Goal: Task Accomplishment & Management: Use online tool/utility

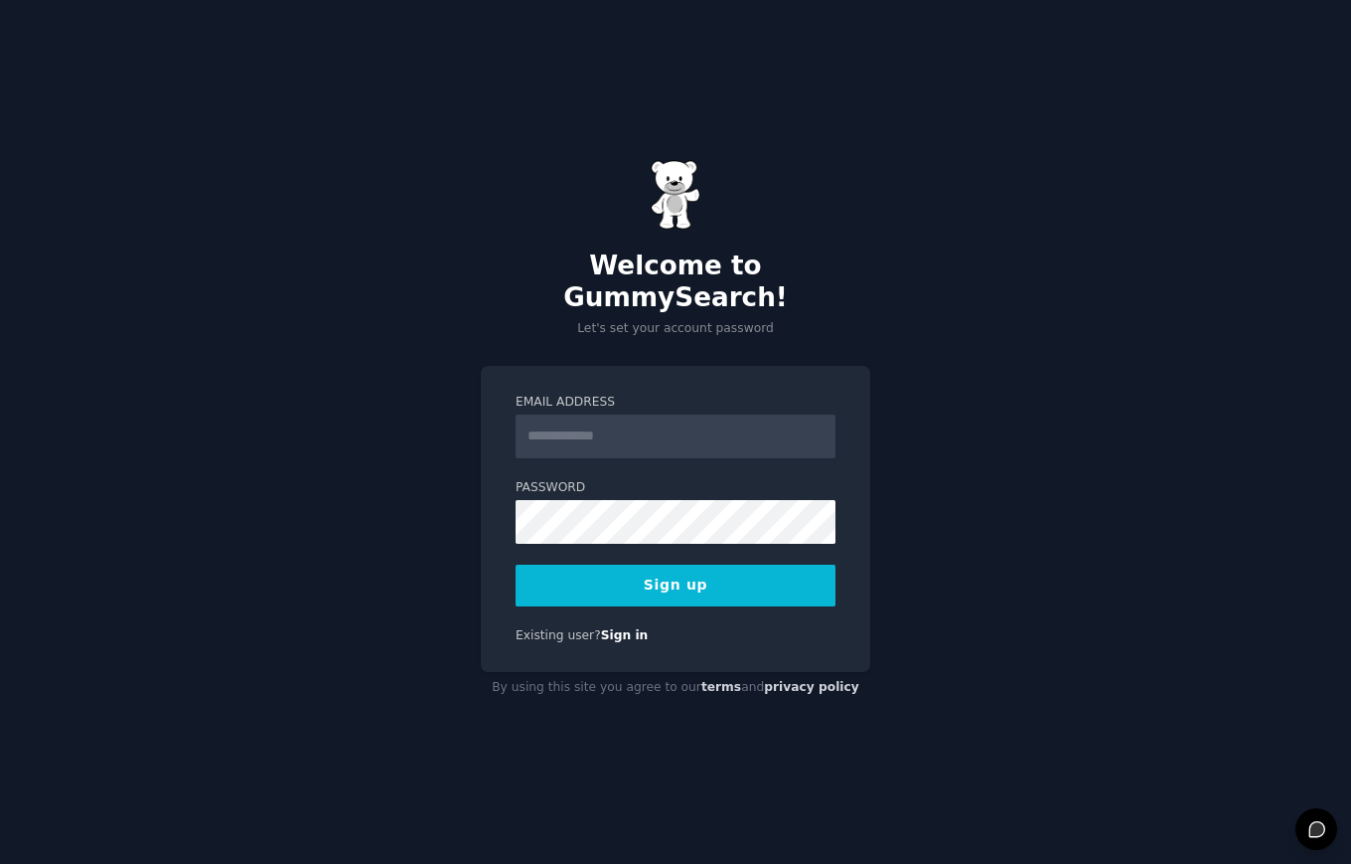
click at [1079, 389] on div "Welcome to GummySearch! Let's set your account password Email Address Password …" at bounding box center [675, 432] width 1351 height 864
click at [707, 417] on input "Email Address" at bounding box center [676, 436] width 320 height 44
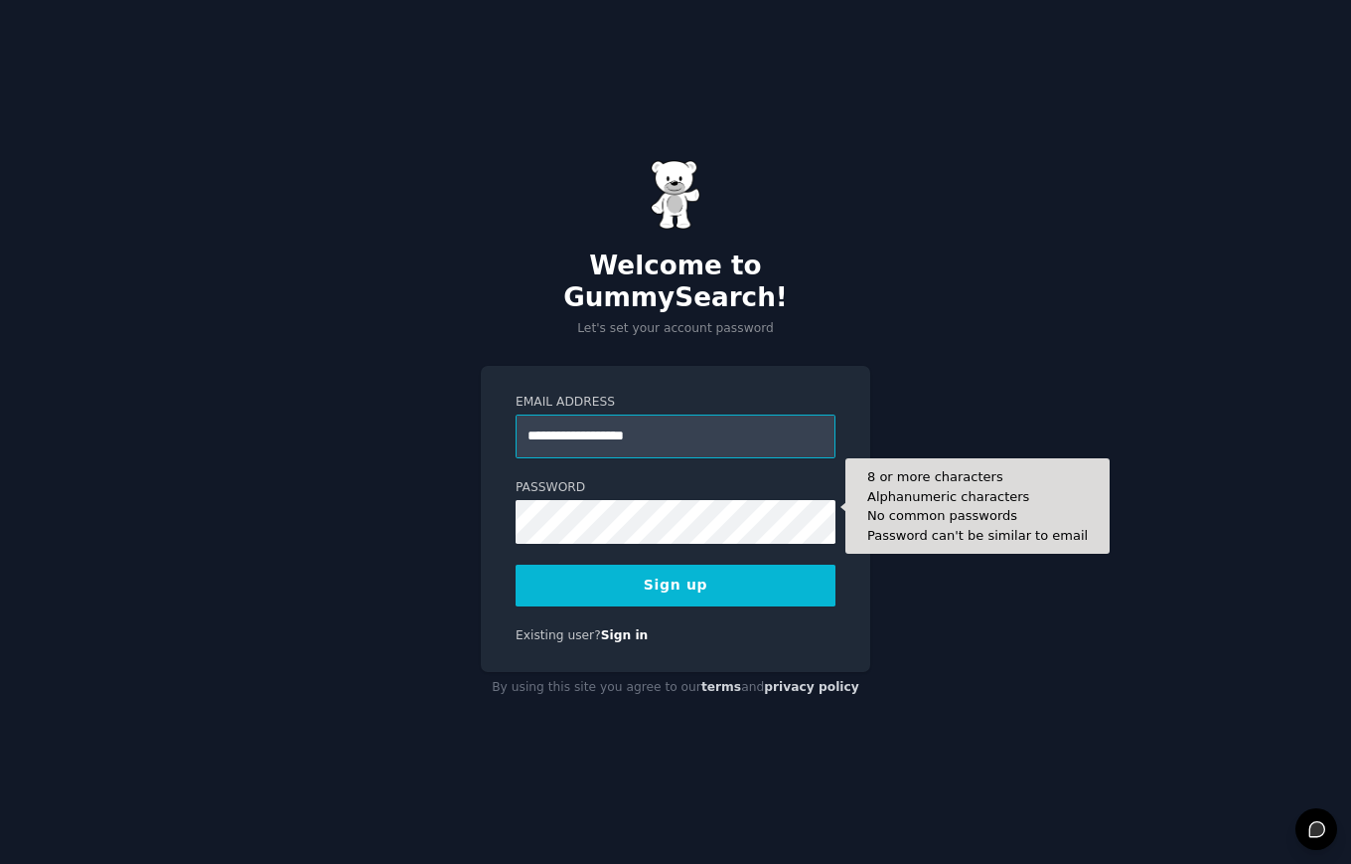
type input "**********"
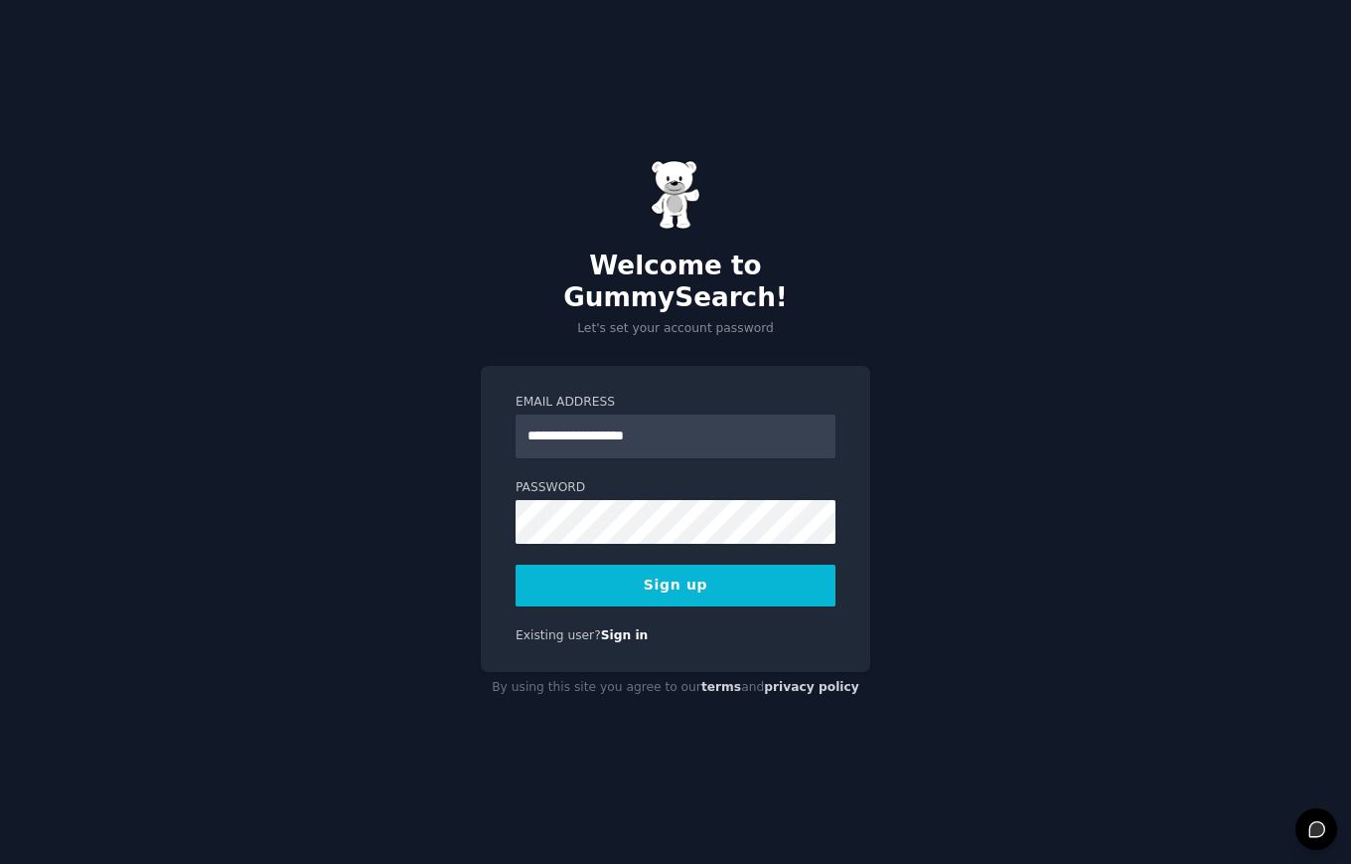
click at [680, 575] on button "Sign up" at bounding box center [676, 585] width 320 height 42
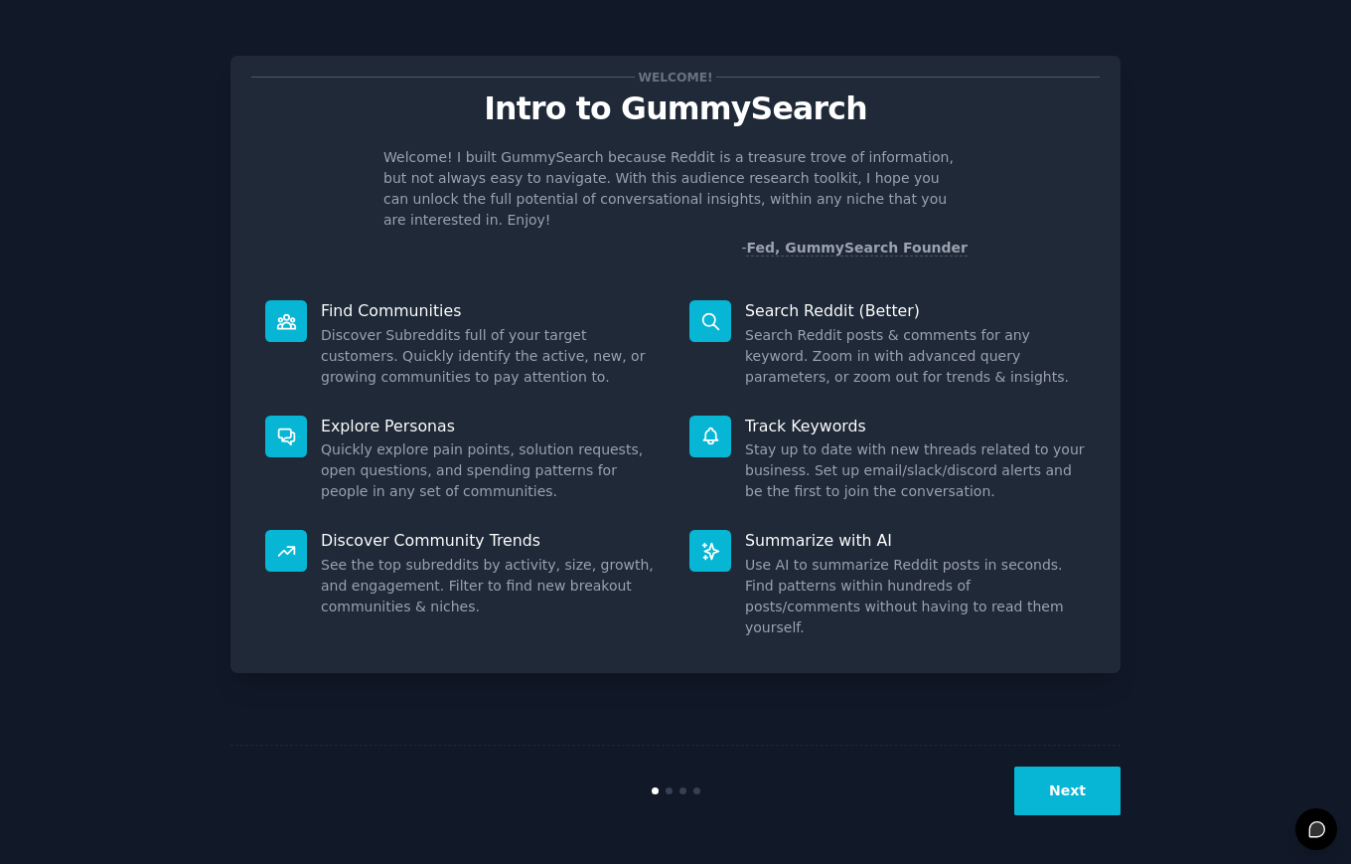
click at [1071, 793] on button "Next" at bounding box center [1068, 790] width 106 height 49
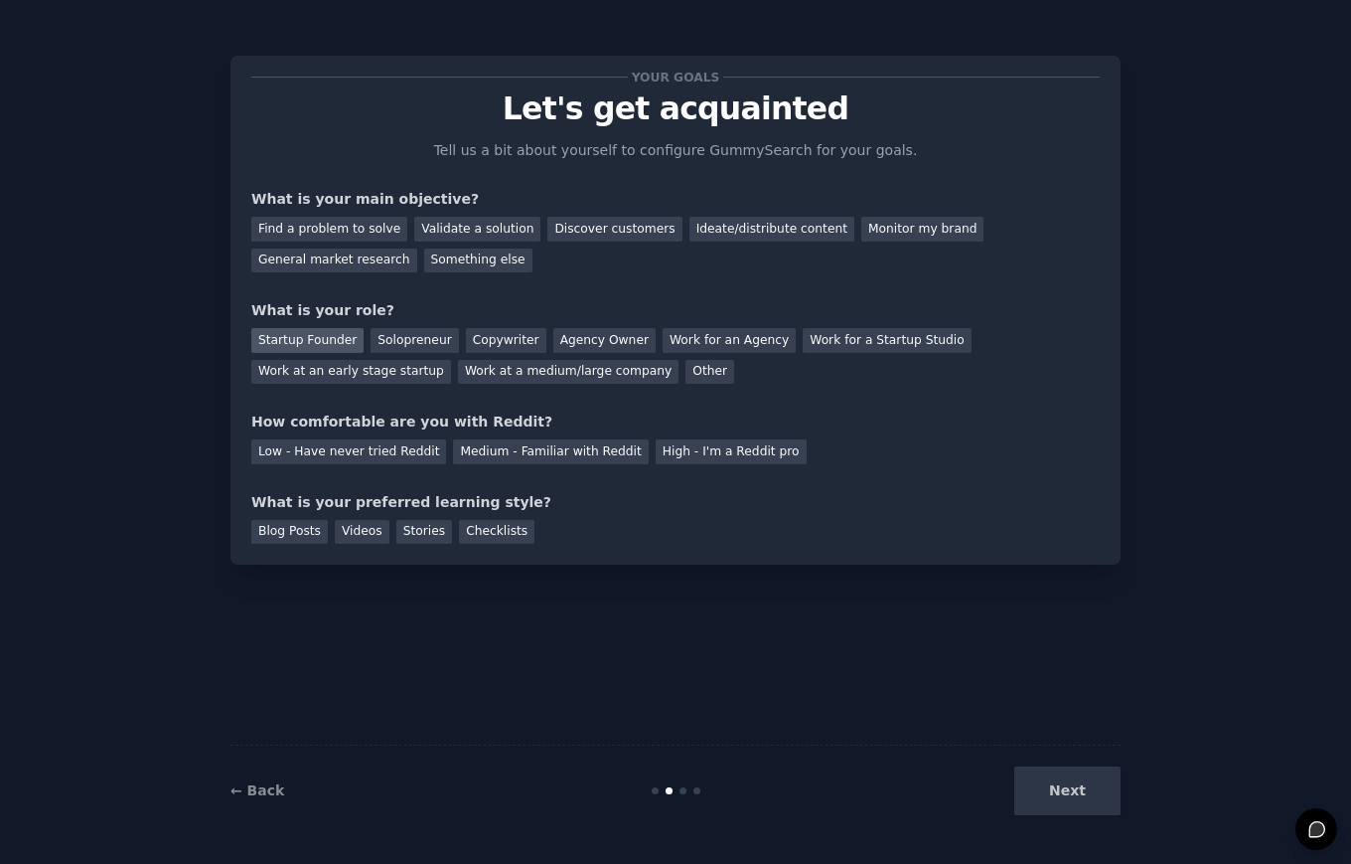
click at [292, 333] on div "Startup Founder" at bounding box center [307, 340] width 112 height 25
click at [400, 342] on div "Solopreneur" at bounding box center [414, 340] width 87 height 25
click at [318, 331] on div "Startup Founder" at bounding box center [307, 340] width 112 height 25
click at [425, 340] on div "Solopreneur" at bounding box center [414, 340] width 87 height 25
click at [396, 447] on div "Low - Have never tried Reddit" at bounding box center [348, 451] width 195 height 25
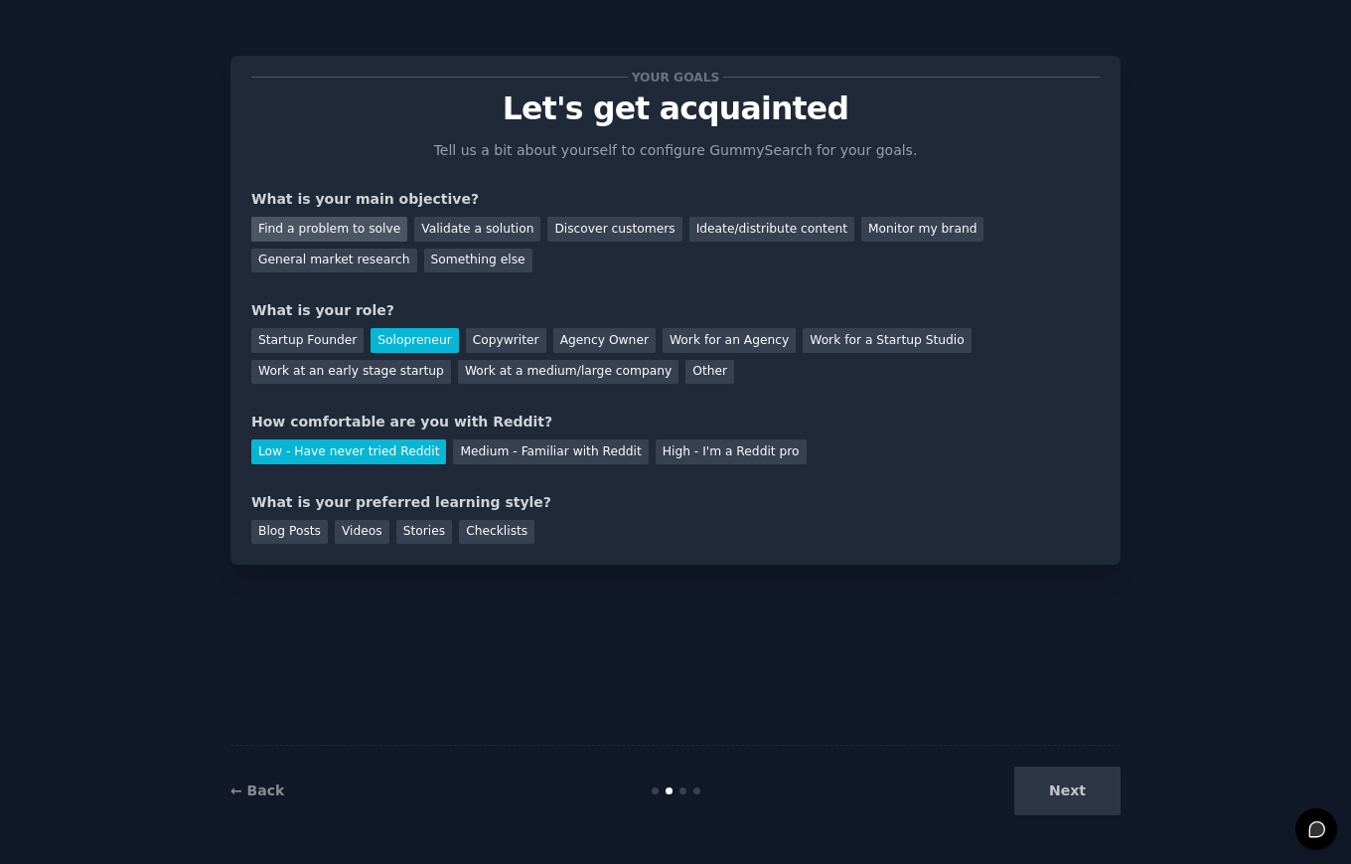
click at [365, 231] on div "Find a problem to solve" at bounding box center [329, 229] width 156 height 25
click at [590, 234] on div "Discover customers" at bounding box center [615, 229] width 134 height 25
click at [303, 533] on div "Blog Posts" at bounding box center [289, 532] width 77 height 25
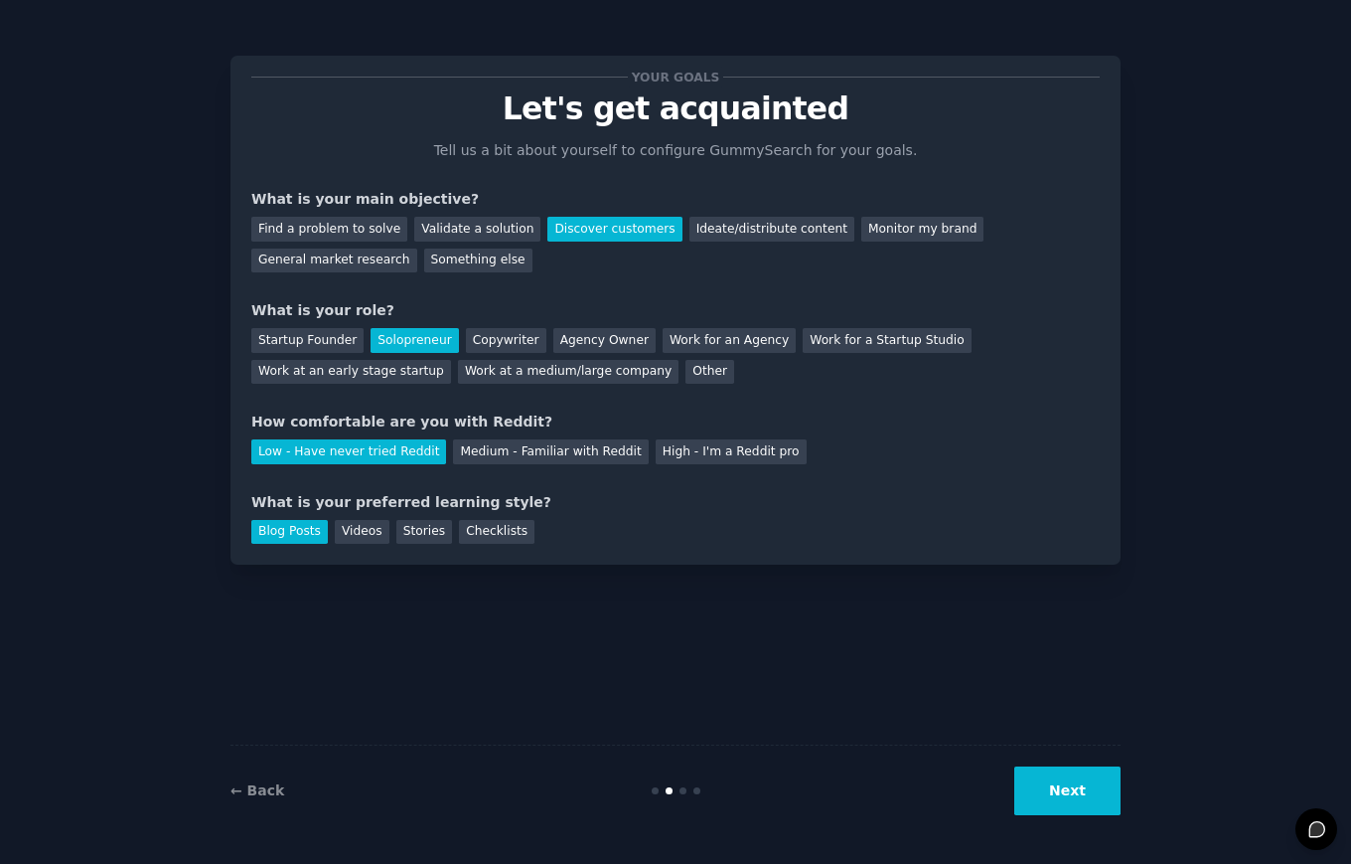
click at [1068, 791] on button "Next" at bounding box center [1068, 790] width 106 height 49
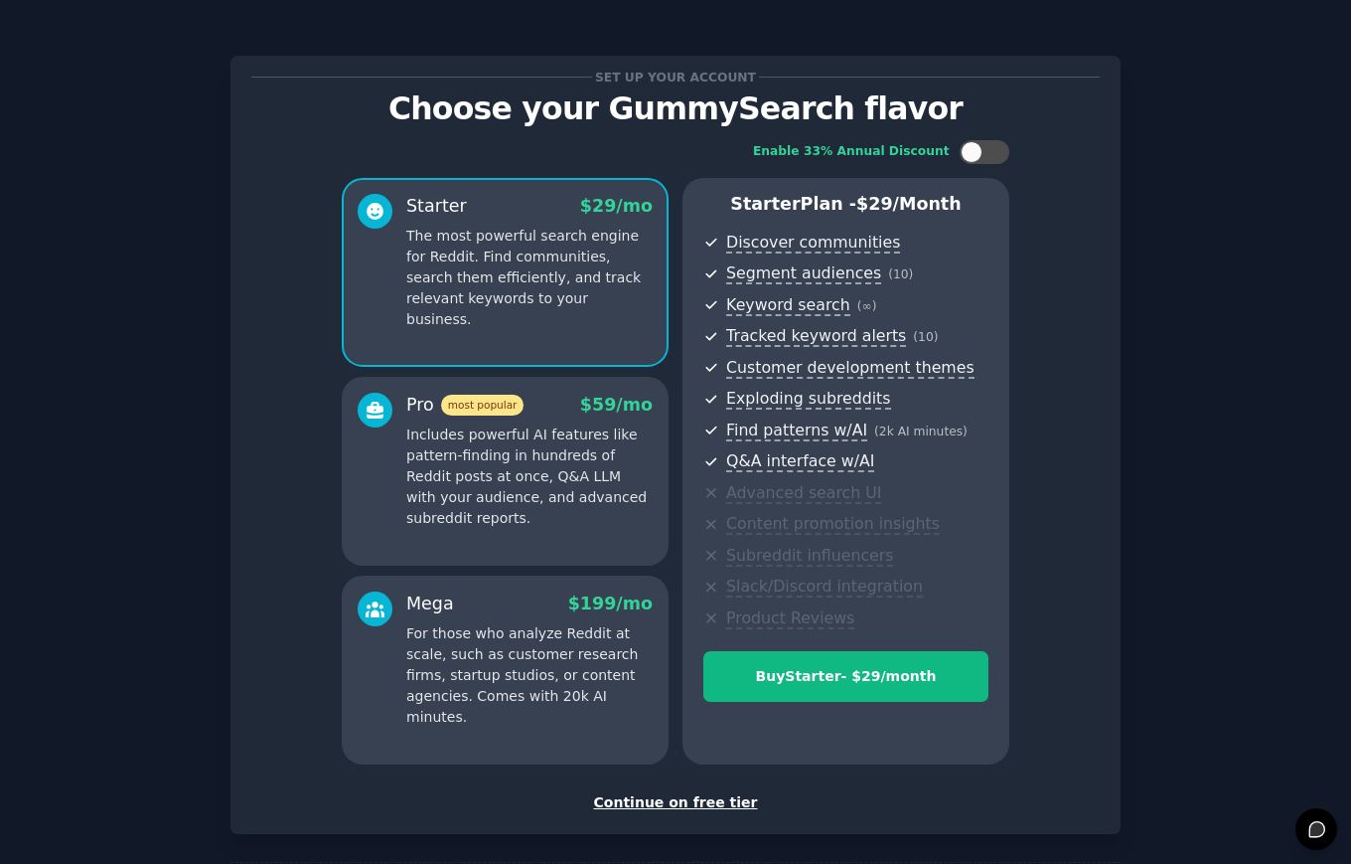
click at [707, 799] on div "Continue on free tier" at bounding box center [675, 802] width 849 height 21
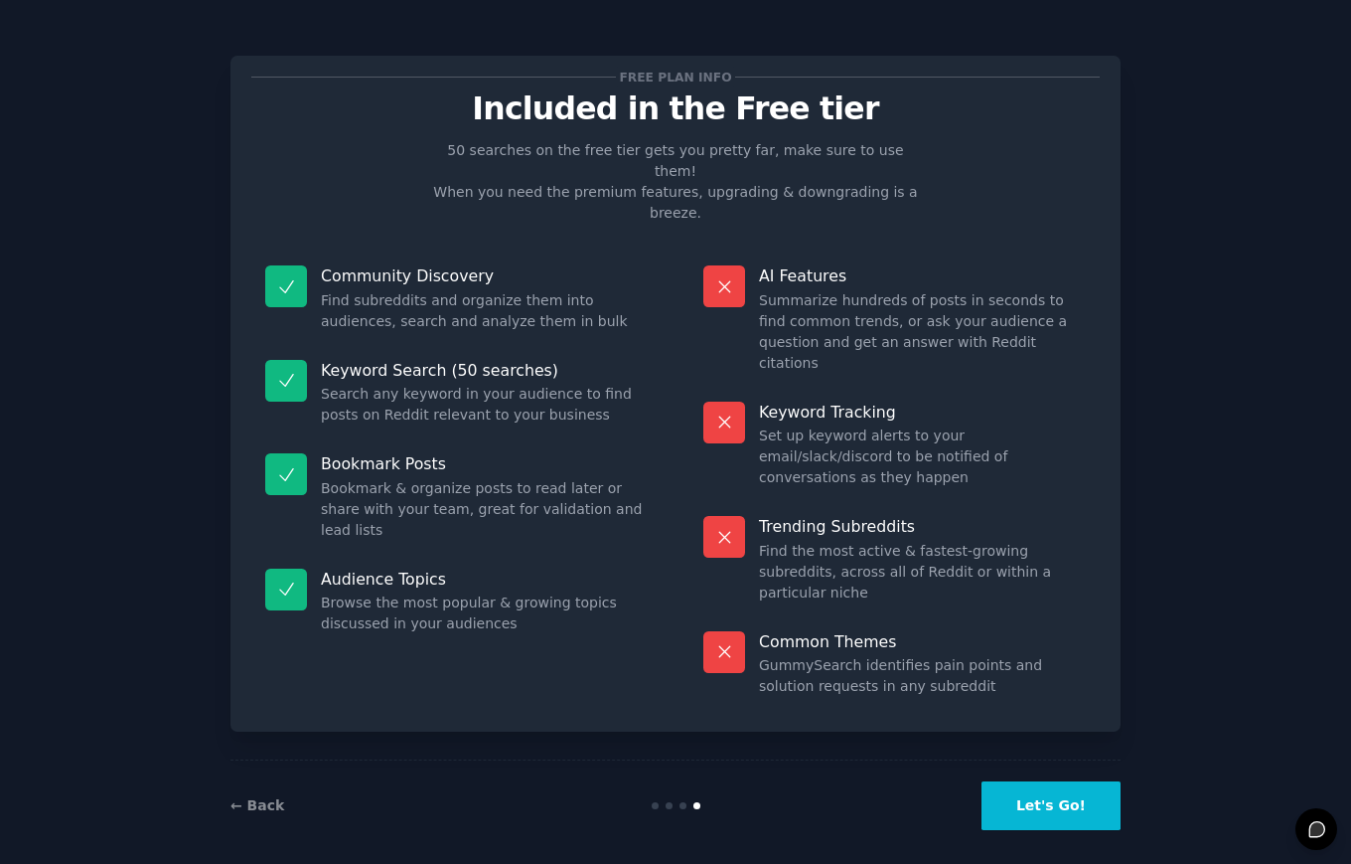
click at [1043, 799] on button "Let's Go!" at bounding box center [1051, 805] width 139 height 49
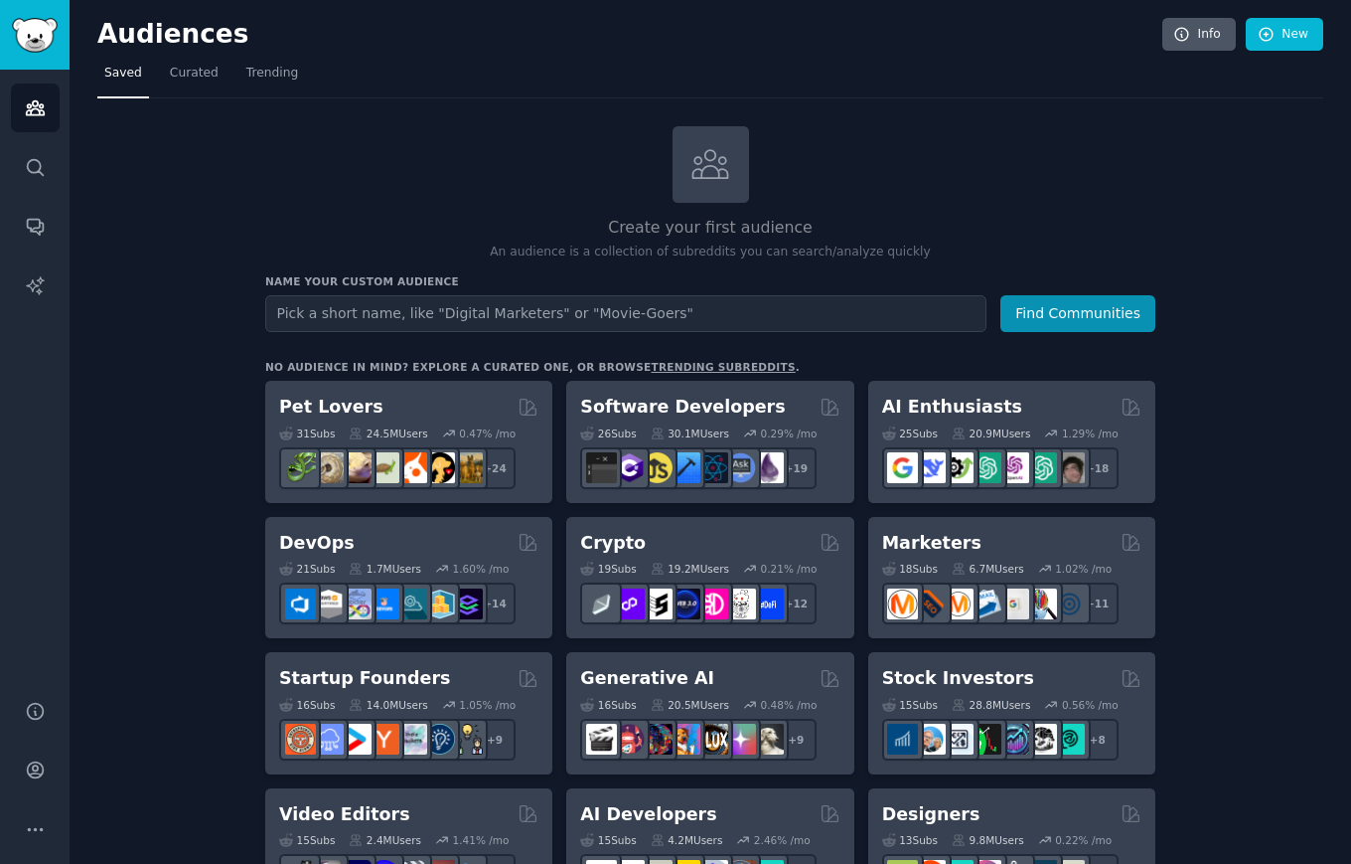
click at [1205, 31] on link "Info" at bounding box center [1200, 35] width 74 height 34
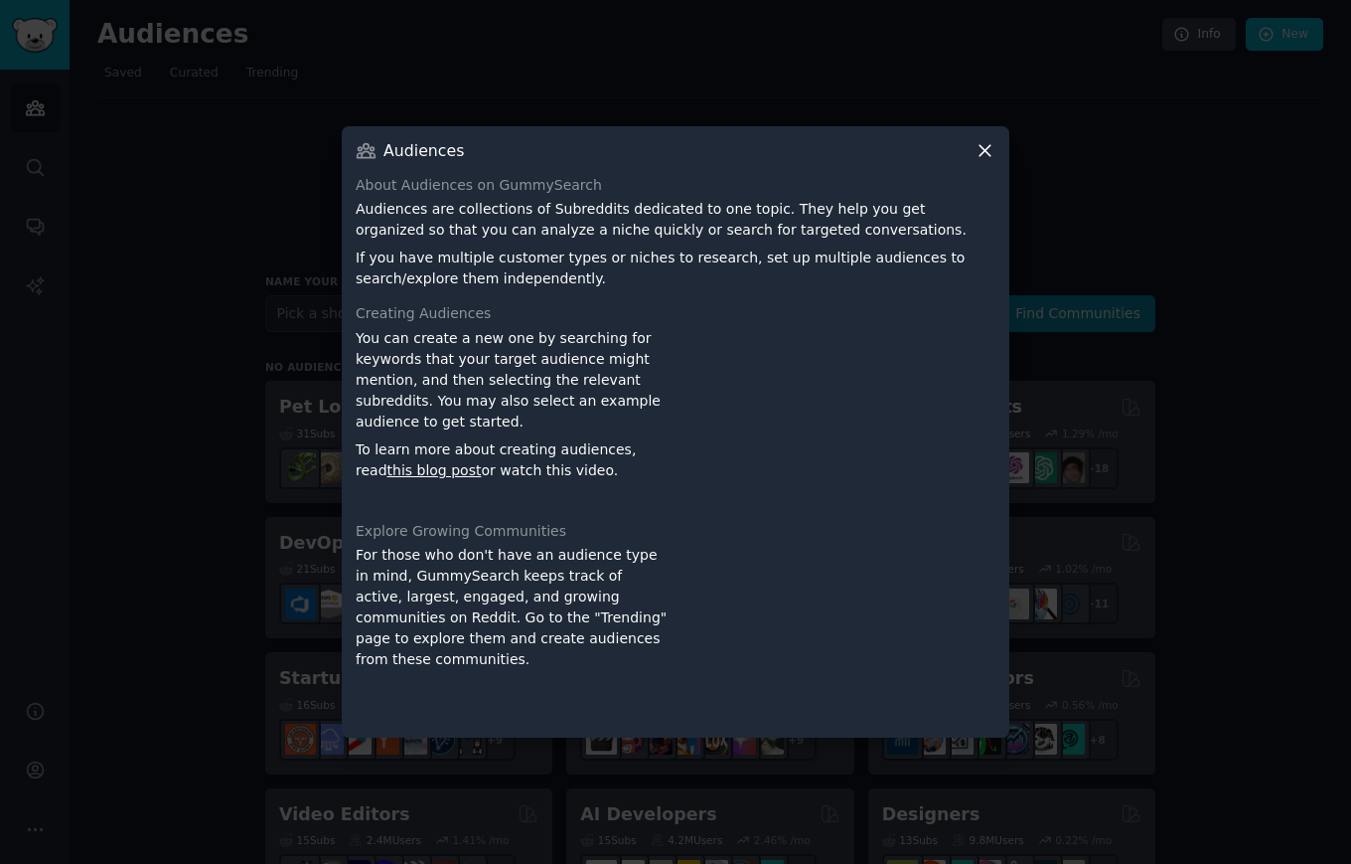
click at [991, 155] on icon at bounding box center [985, 150] width 11 height 11
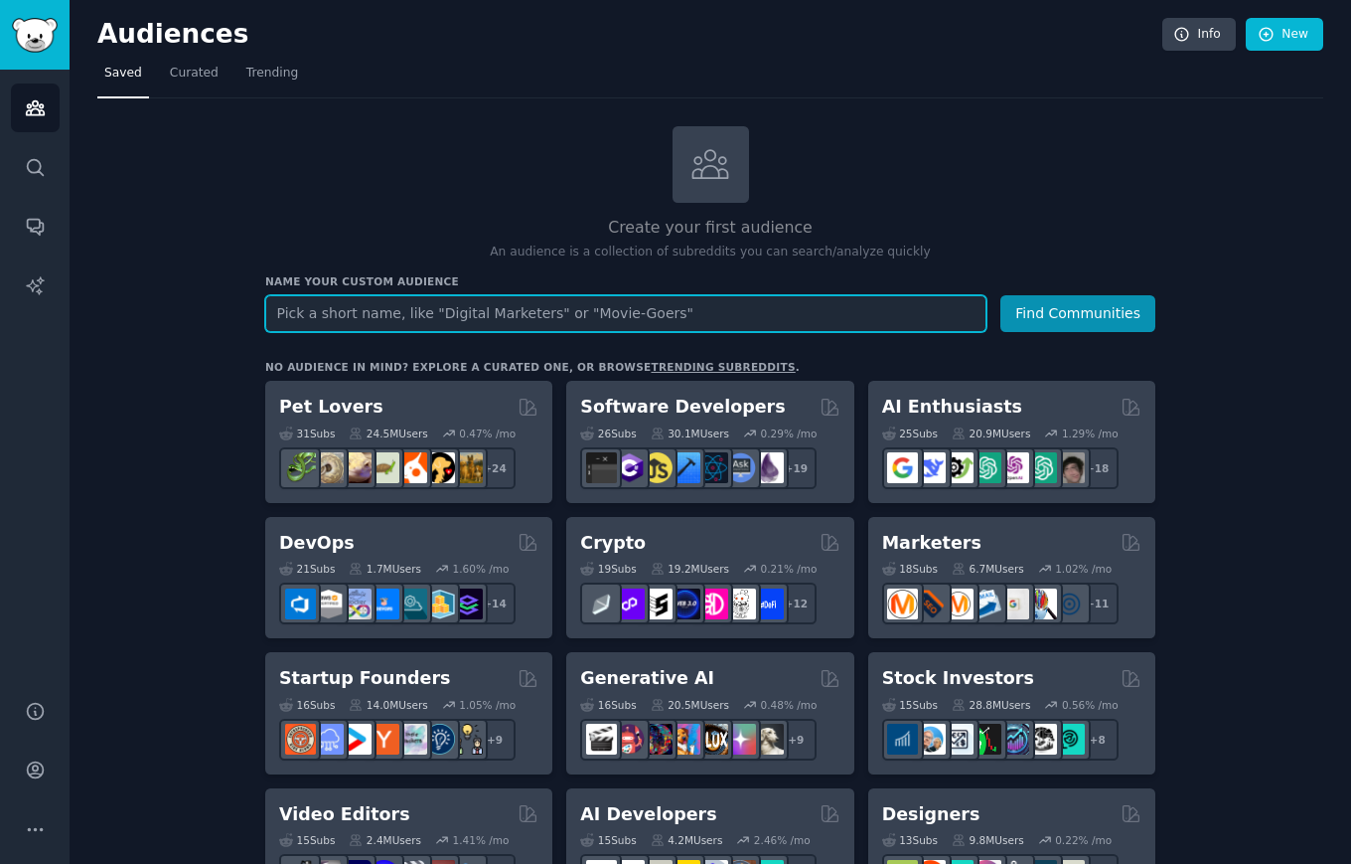
click at [871, 320] on input "text" at bounding box center [625, 313] width 721 height 37
type input "t"
type input "transcription app"
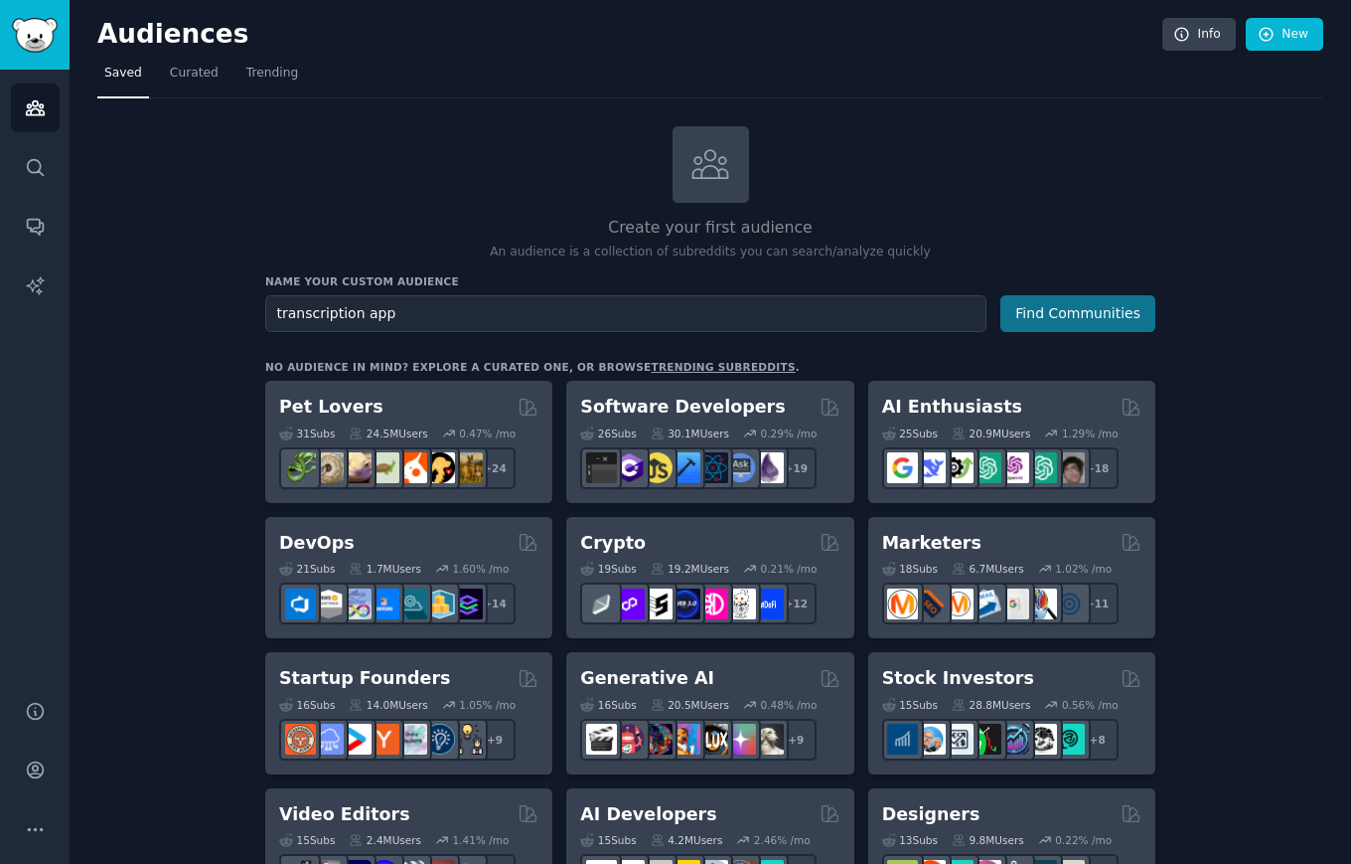
click at [1121, 310] on button "Find Communities" at bounding box center [1078, 313] width 155 height 37
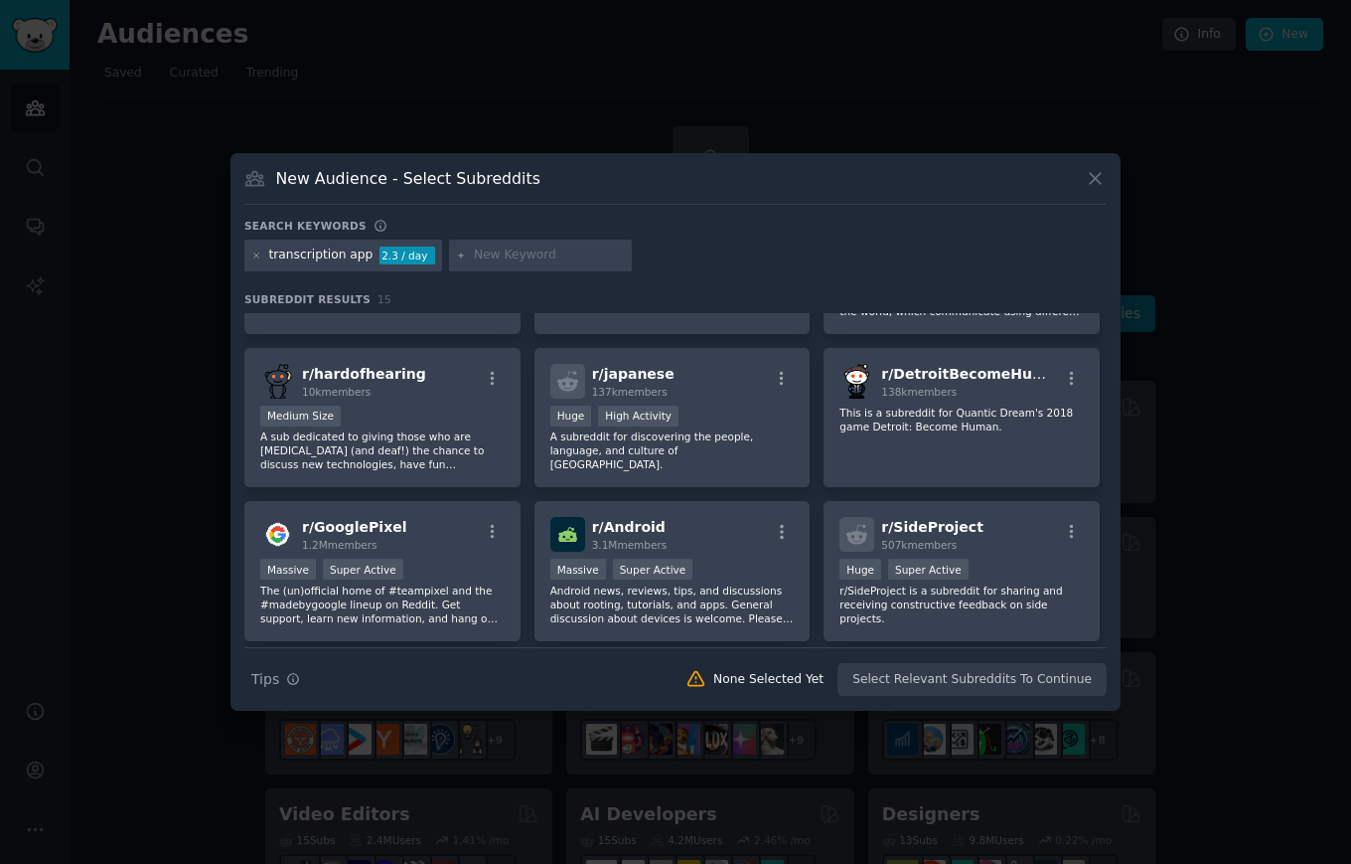
scroll to position [263, 0]
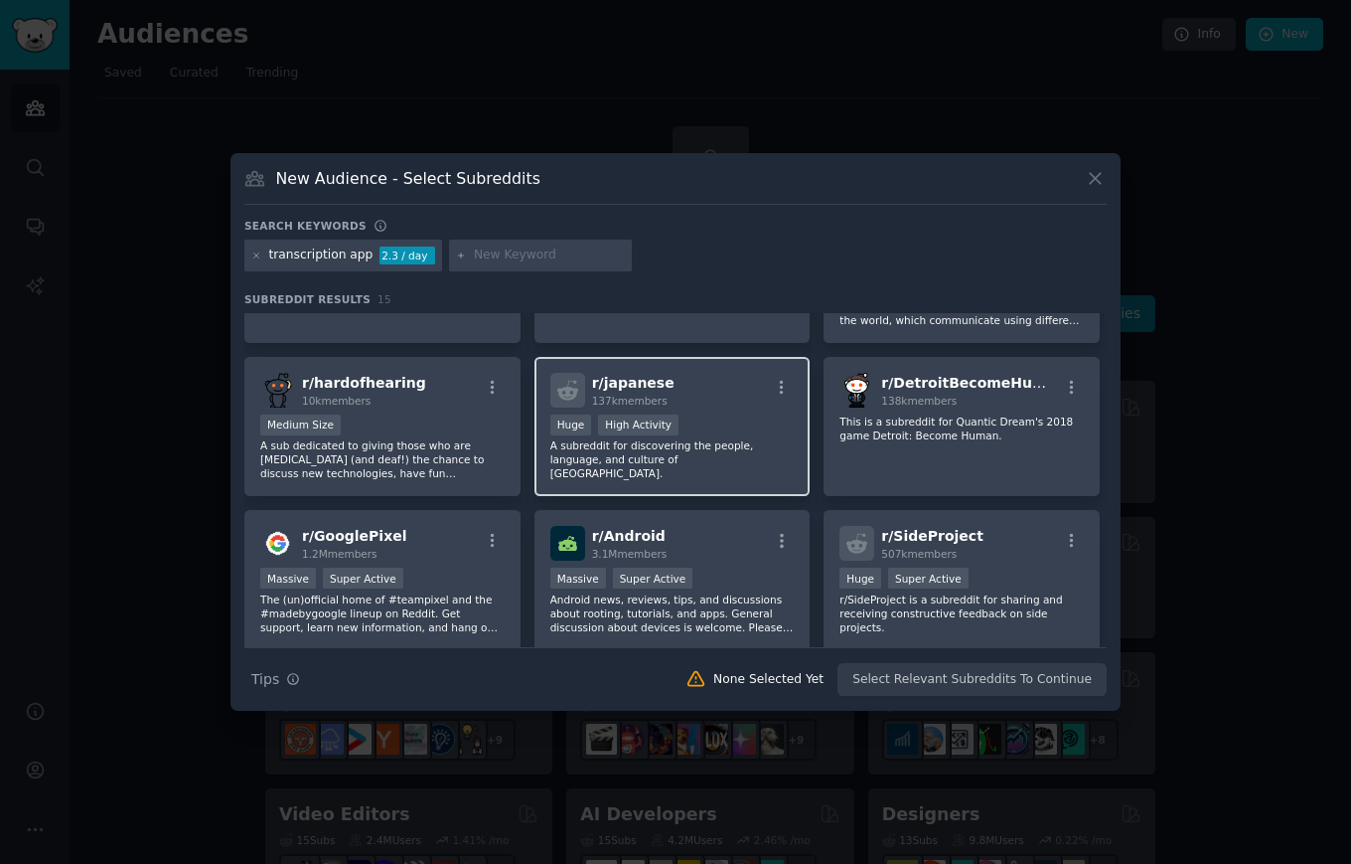
click at [719, 407] on div "r/ japanese 137k members" at bounding box center [673, 390] width 244 height 35
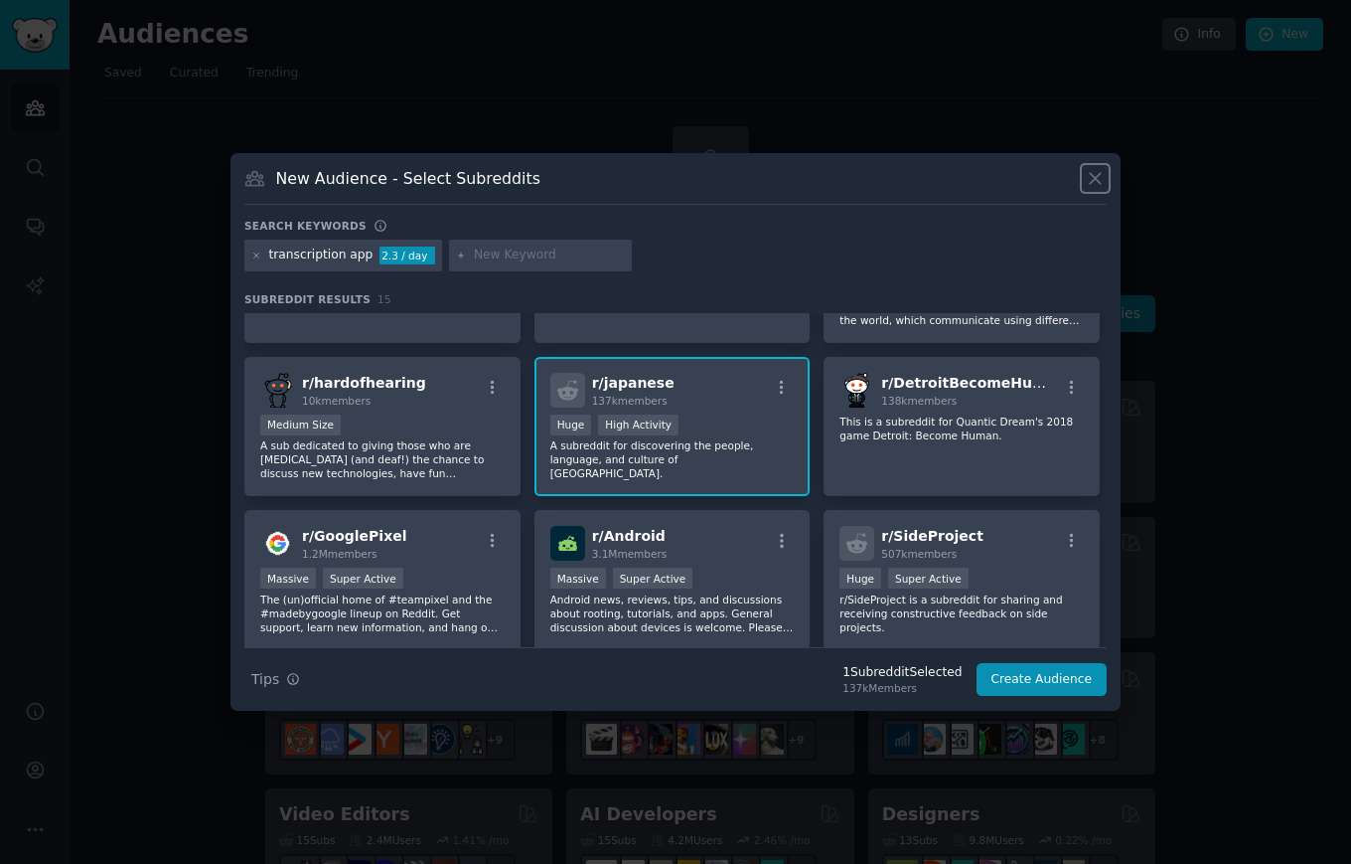
click at [1093, 179] on icon at bounding box center [1095, 178] width 21 height 21
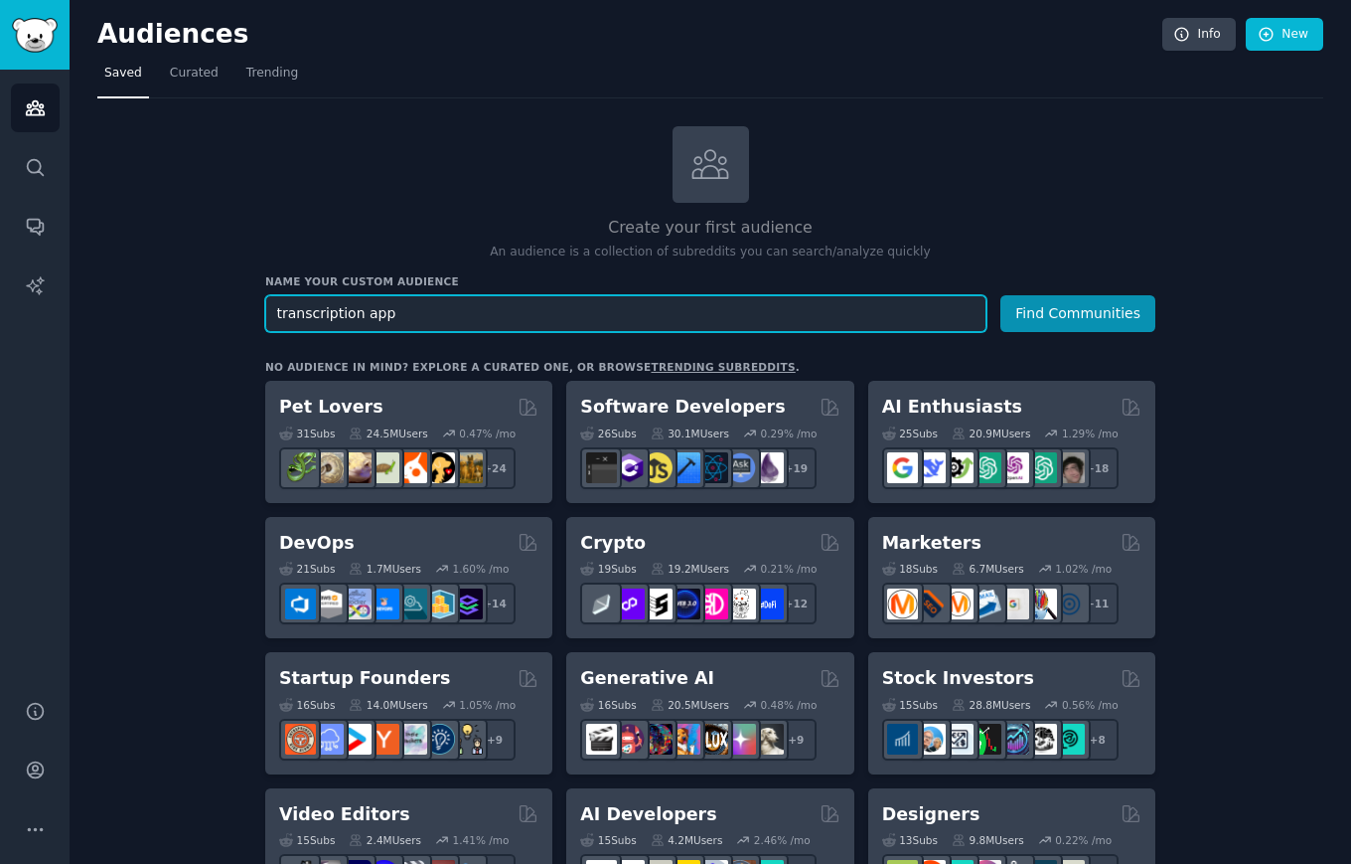
click at [420, 307] on input "transcription app" at bounding box center [625, 313] width 721 height 37
click at [420, 305] on input "transcription app" at bounding box center [625, 313] width 721 height 37
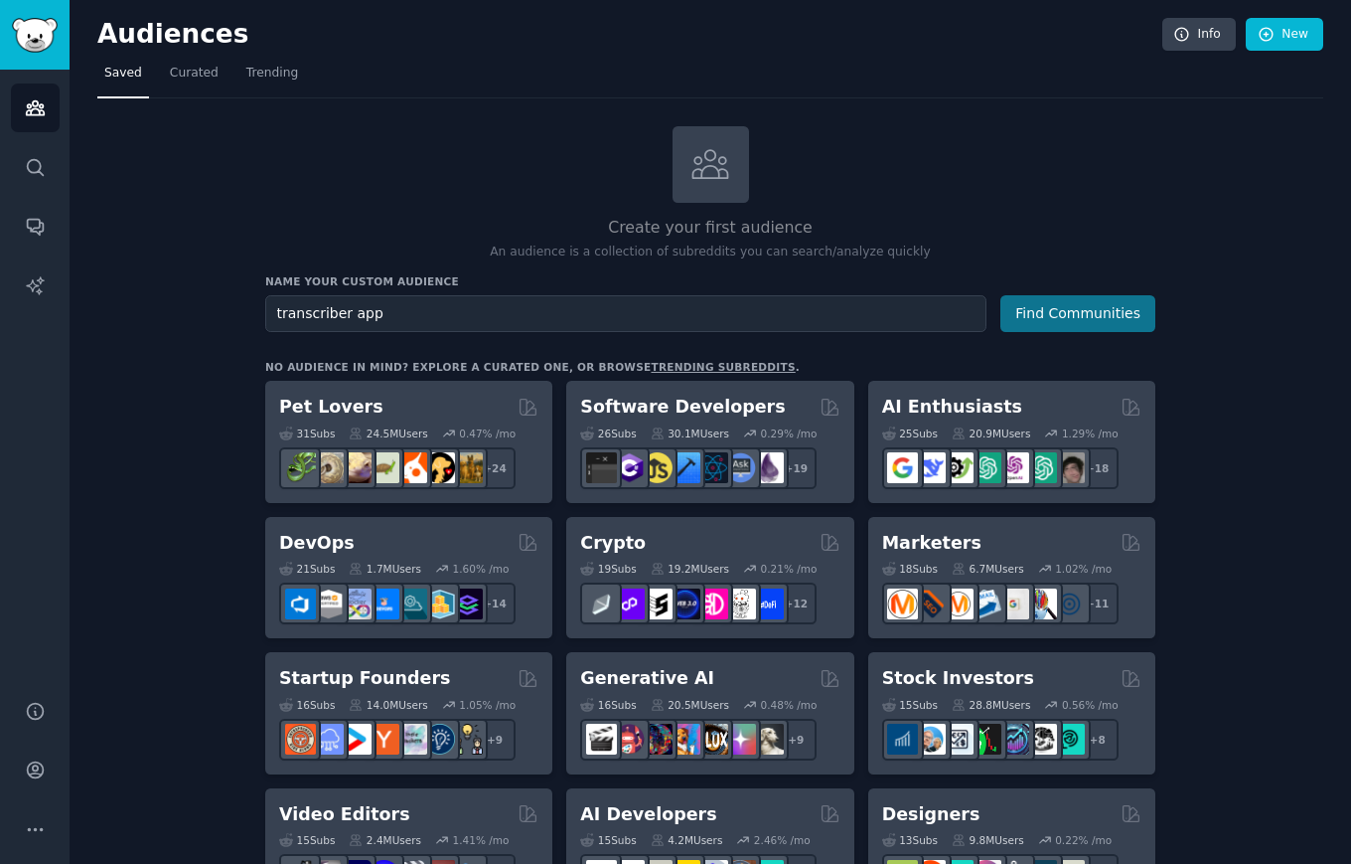
click at [1116, 308] on button "Find Communities" at bounding box center [1078, 313] width 155 height 37
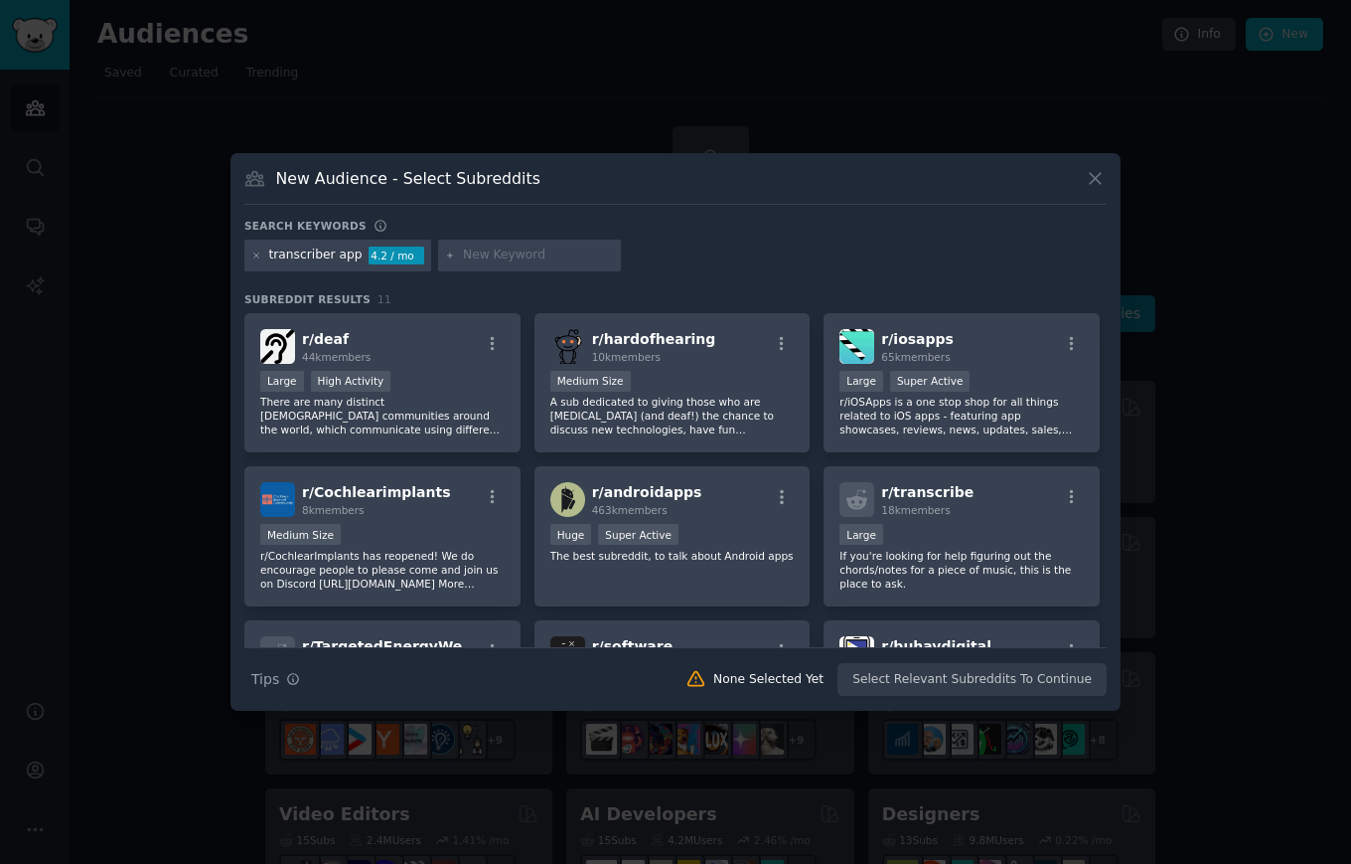
click at [1095, 181] on icon at bounding box center [1095, 178] width 21 height 21
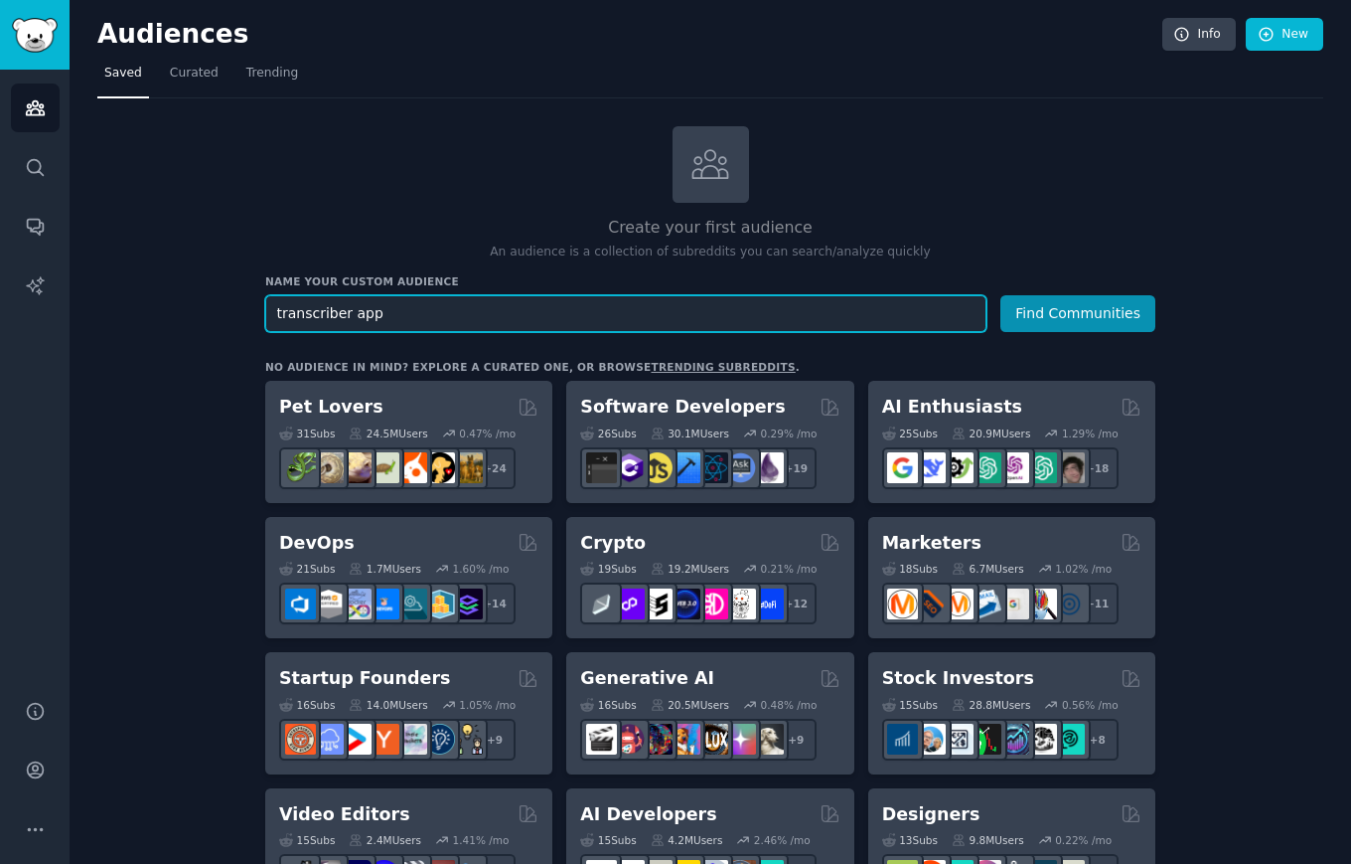
click at [714, 319] on input "transcriber app" at bounding box center [625, 313] width 721 height 37
drag, startPoint x: 331, startPoint y: 309, endPoint x: 469, endPoint y: 314, distance: 138.2
click at [469, 314] on input "transcriber app" at bounding box center [625, 313] width 721 height 37
type input "transcribing"
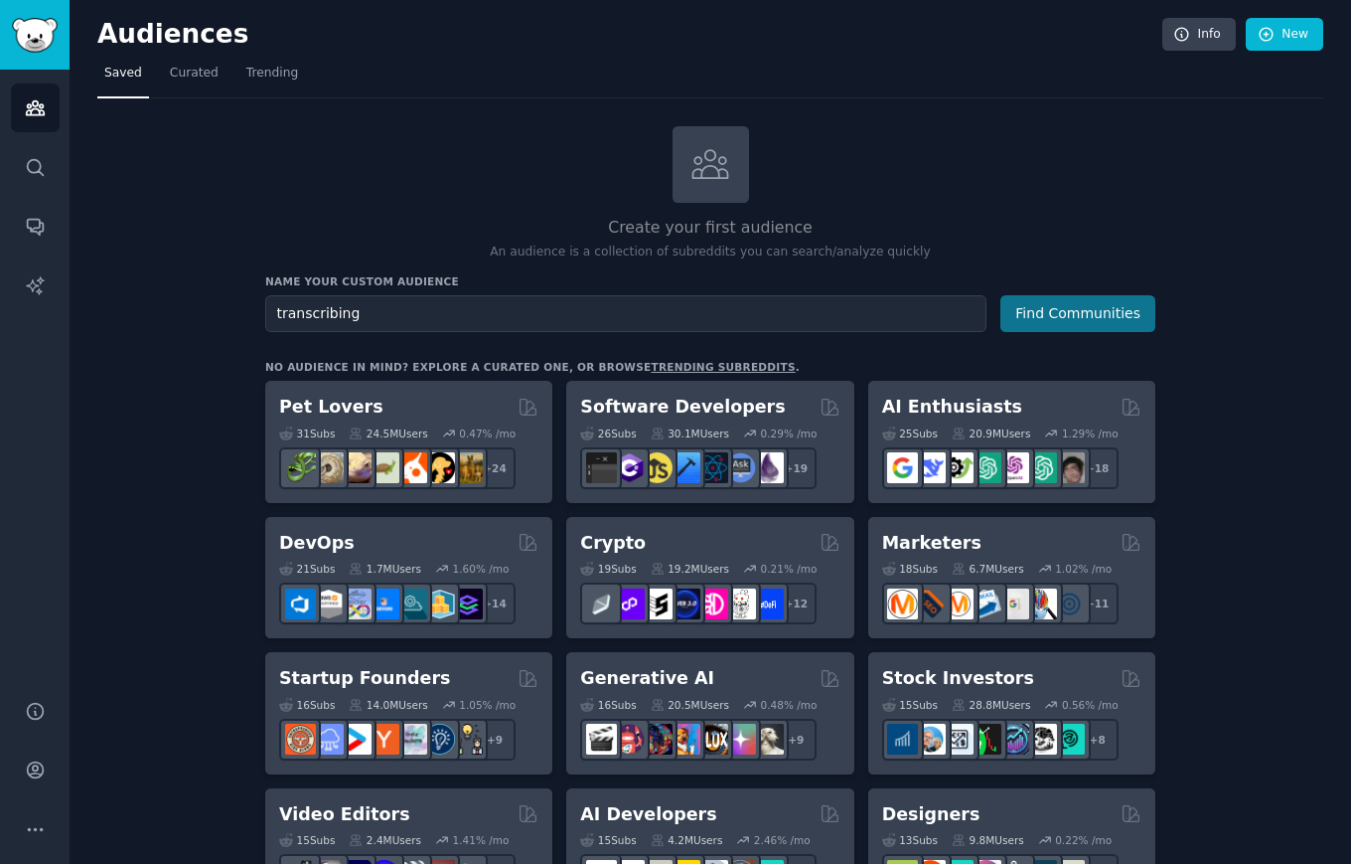
click at [1020, 317] on button "Find Communities" at bounding box center [1078, 313] width 155 height 37
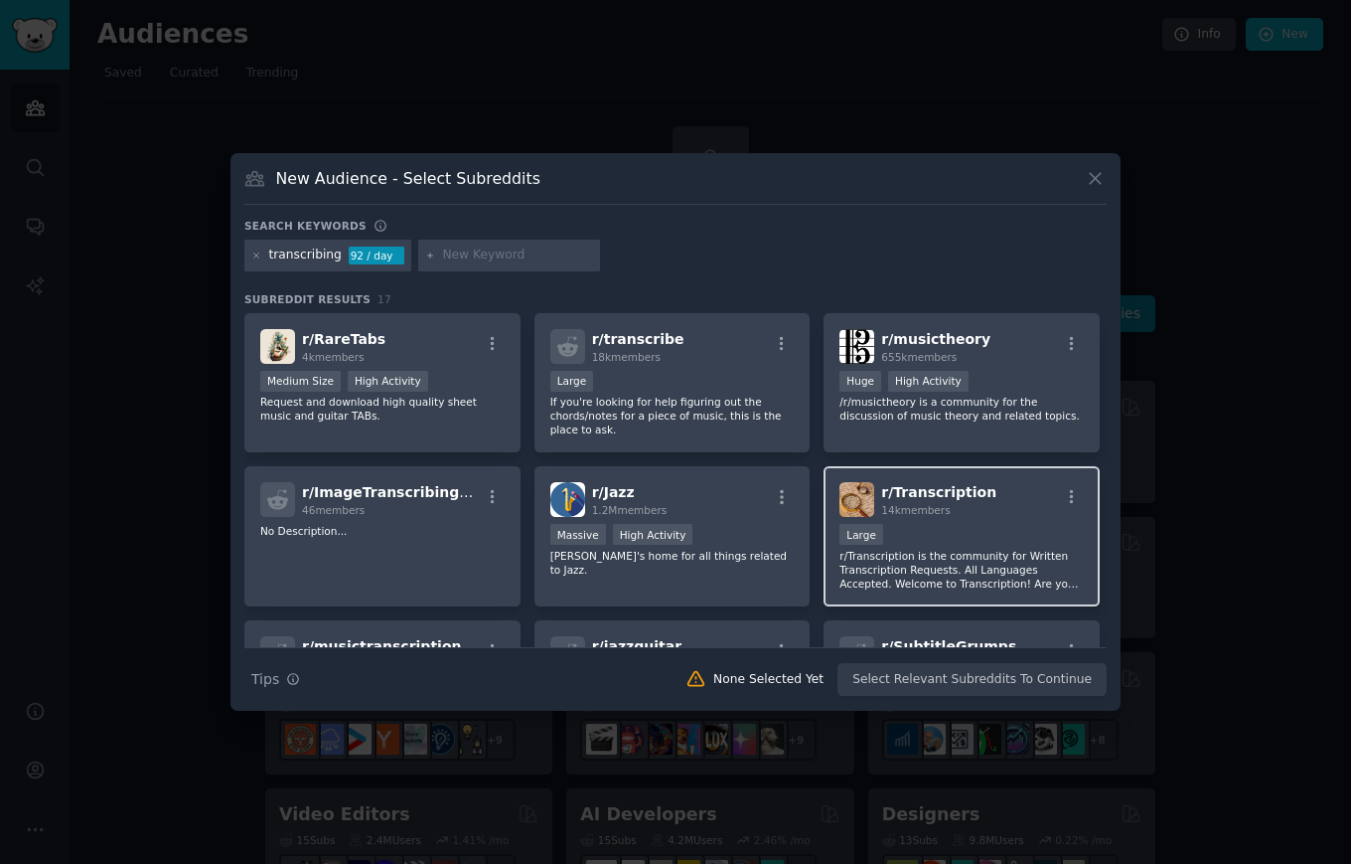
click at [937, 489] on span "r/ Transcription" at bounding box center [938, 492] width 115 height 16
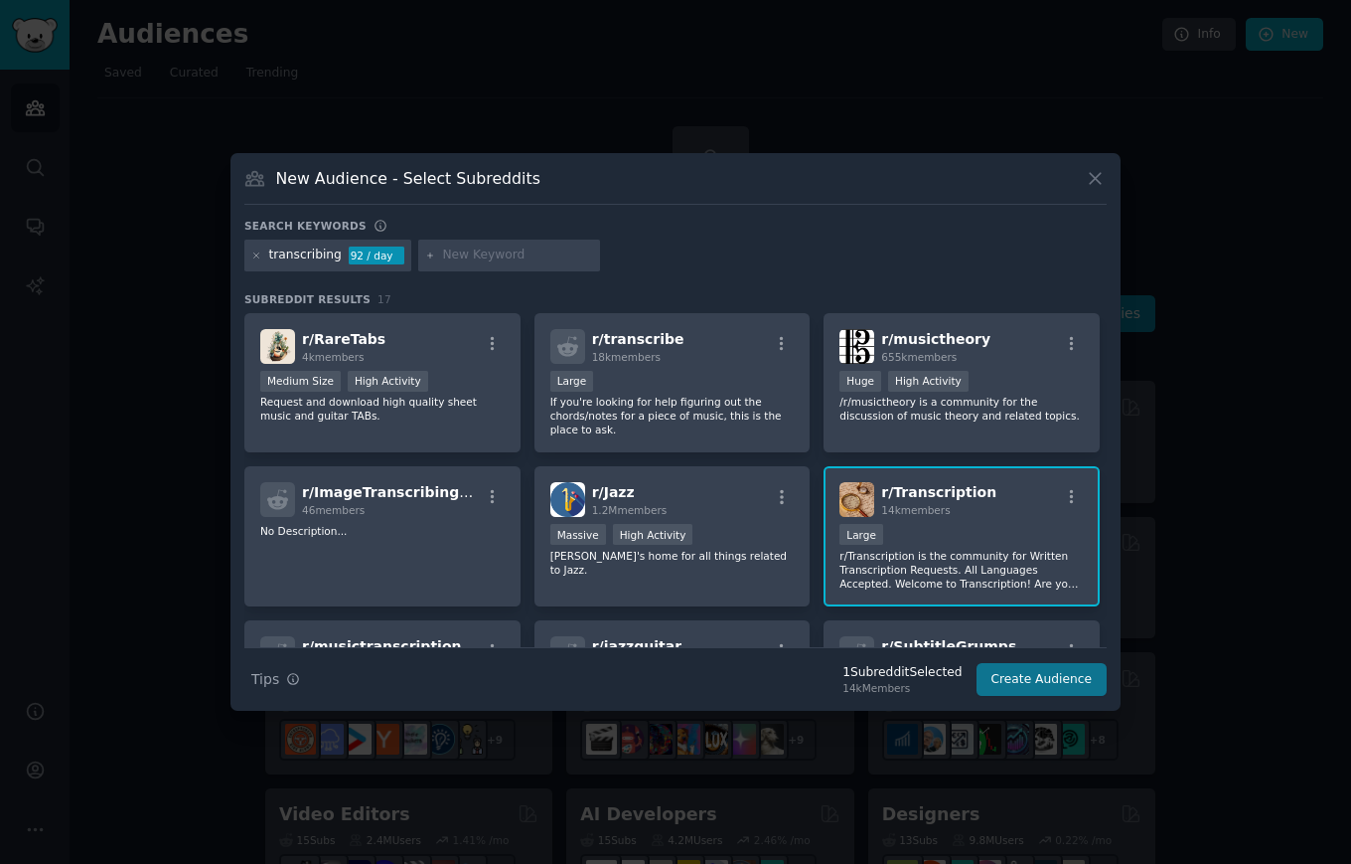
click at [1041, 679] on button "Create Audience" at bounding box center [1042, 680] width 131 height 34
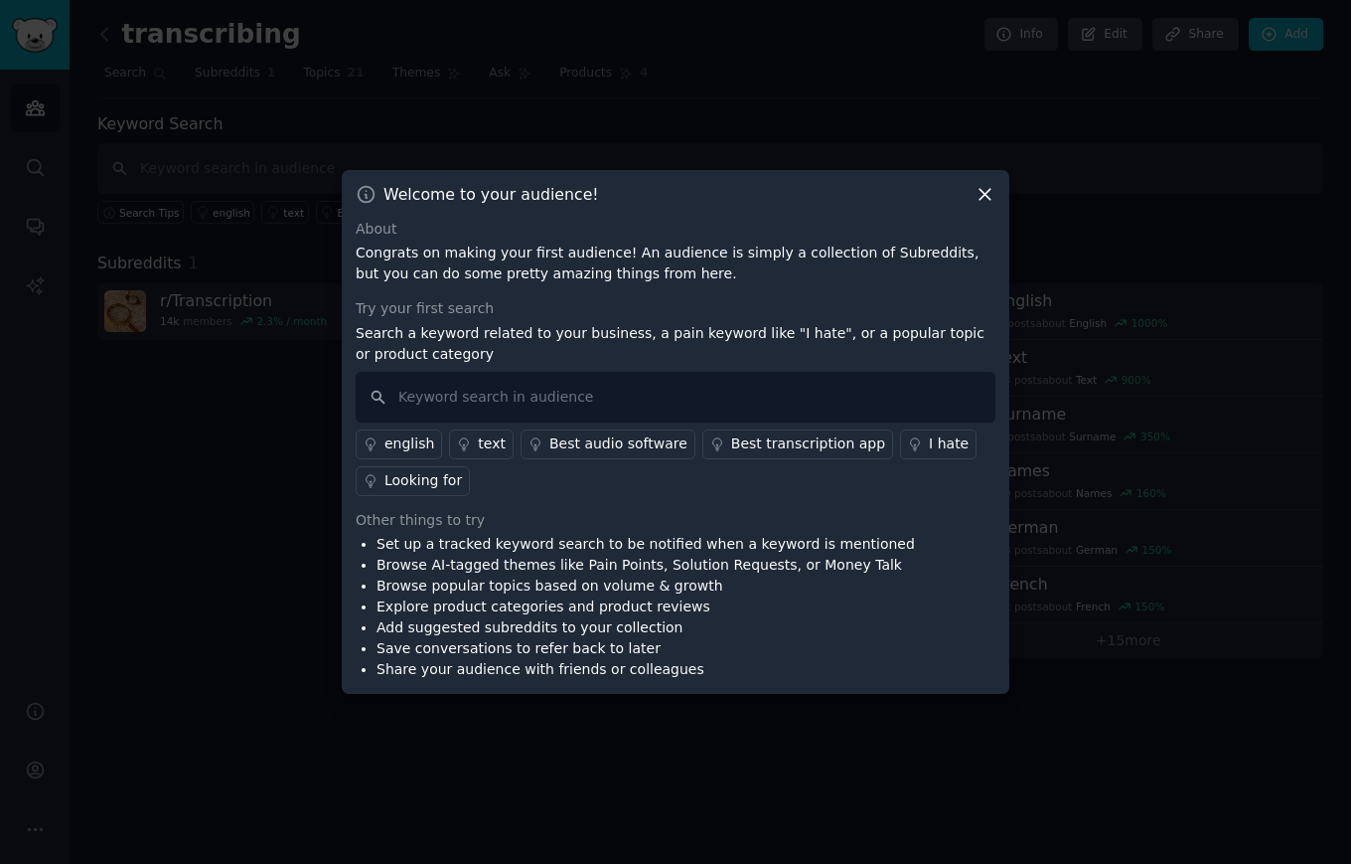
click at [984, 195] on icon at bounding box center [985, 194] width 11 height 11
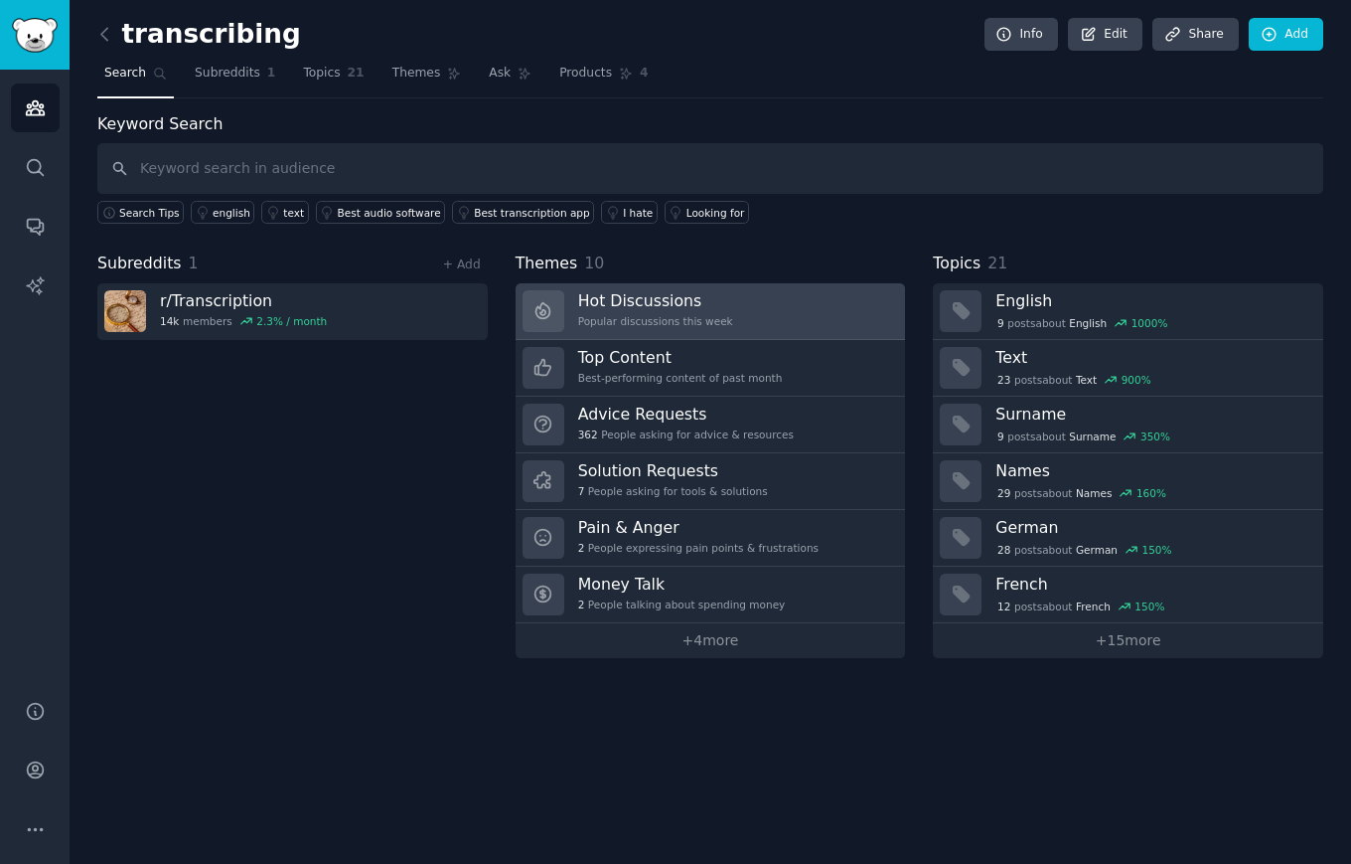
click at [725, 301] on h3 "Hot Discussions" at bounding box center [655, 300] width 155 height 21
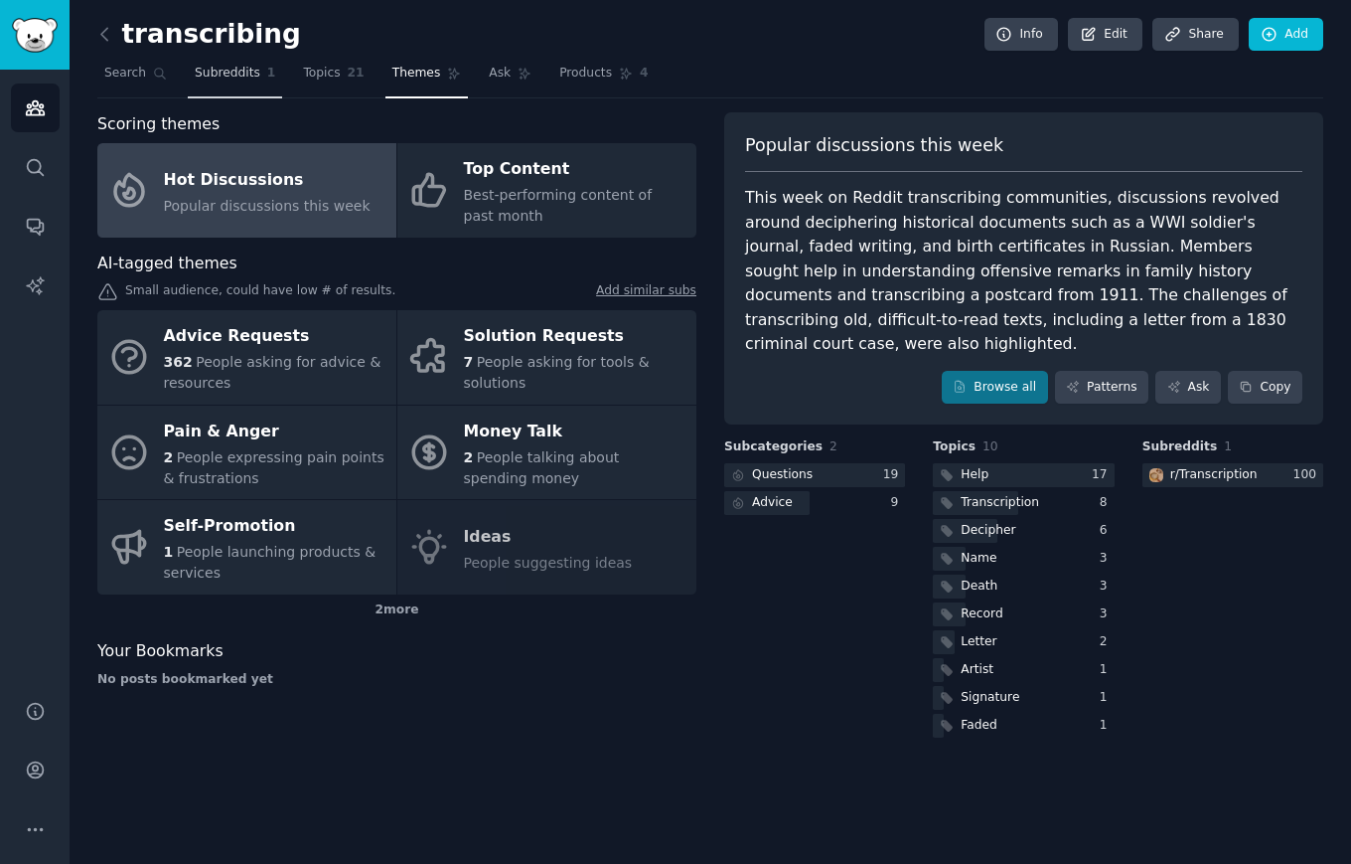
click at [226, 81] on link "Subreddits 1" at bounding box center [235, 78] width 94 height 41
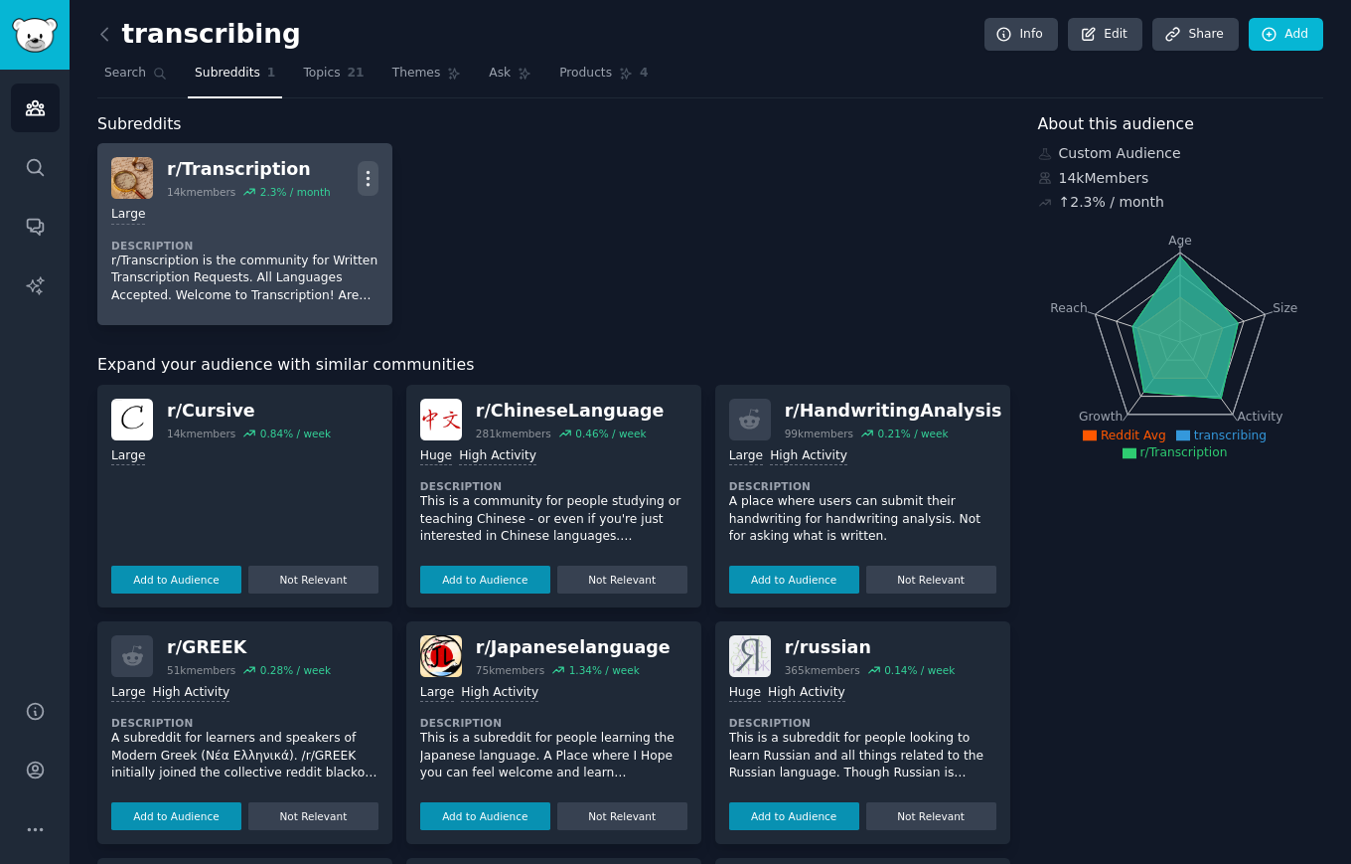
click at [367, 178] on icon "button" at bounding box center [368, 178] width 2 height 14
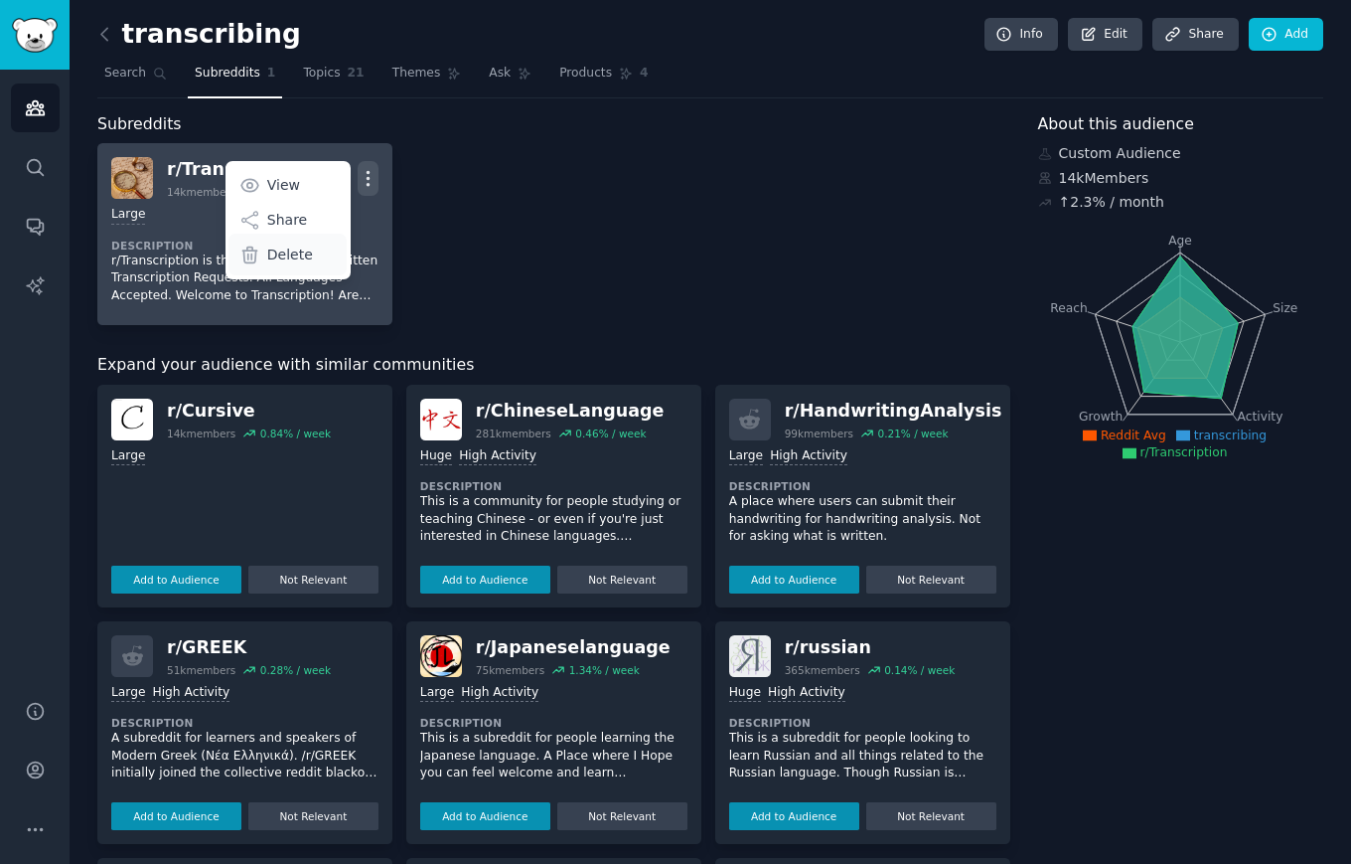
click at [295, 258] on p "Delete" at bounding box center [290, 254] width 46 height 21
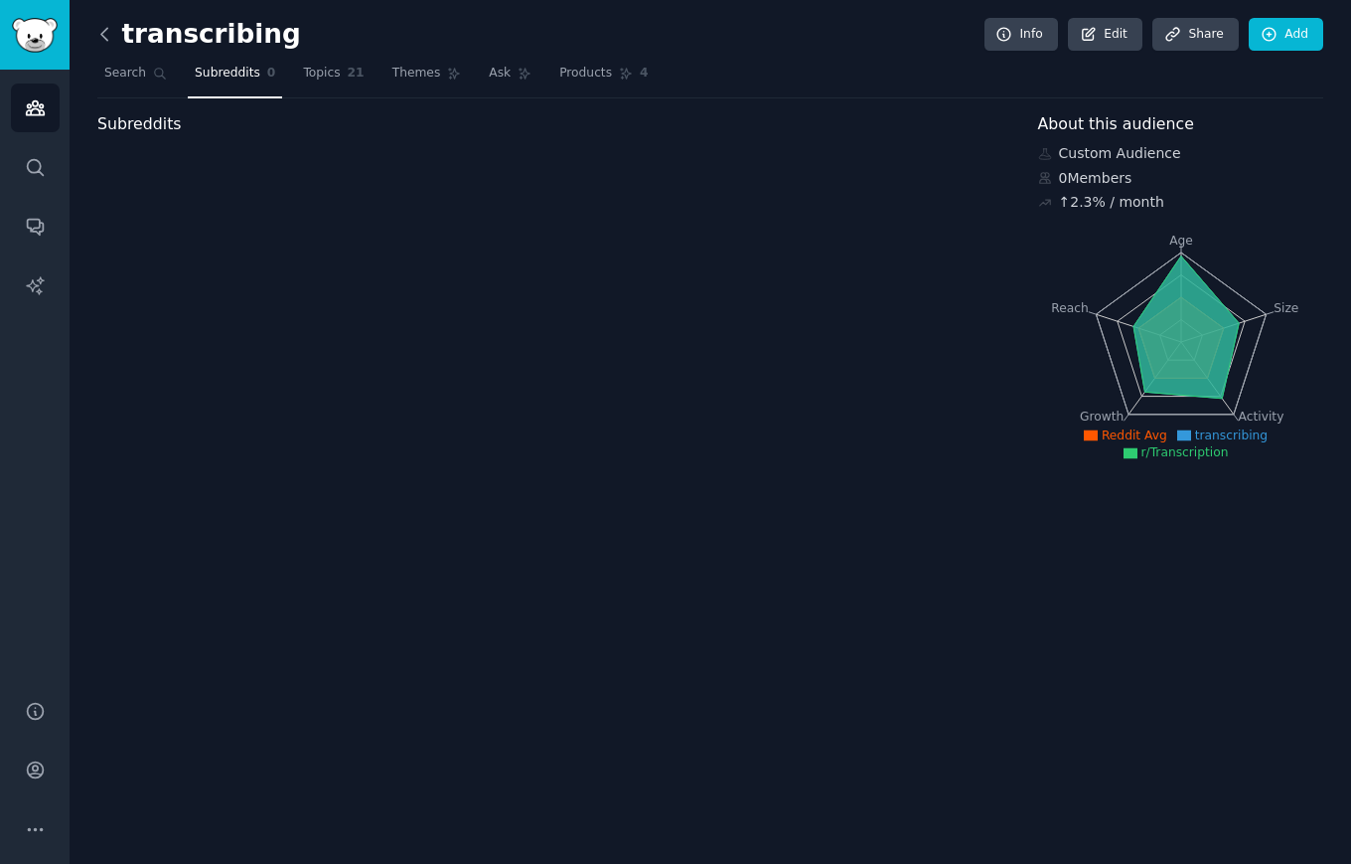
click at [98, 36] on icon at bounding box center [104, 34] width 21 height 21
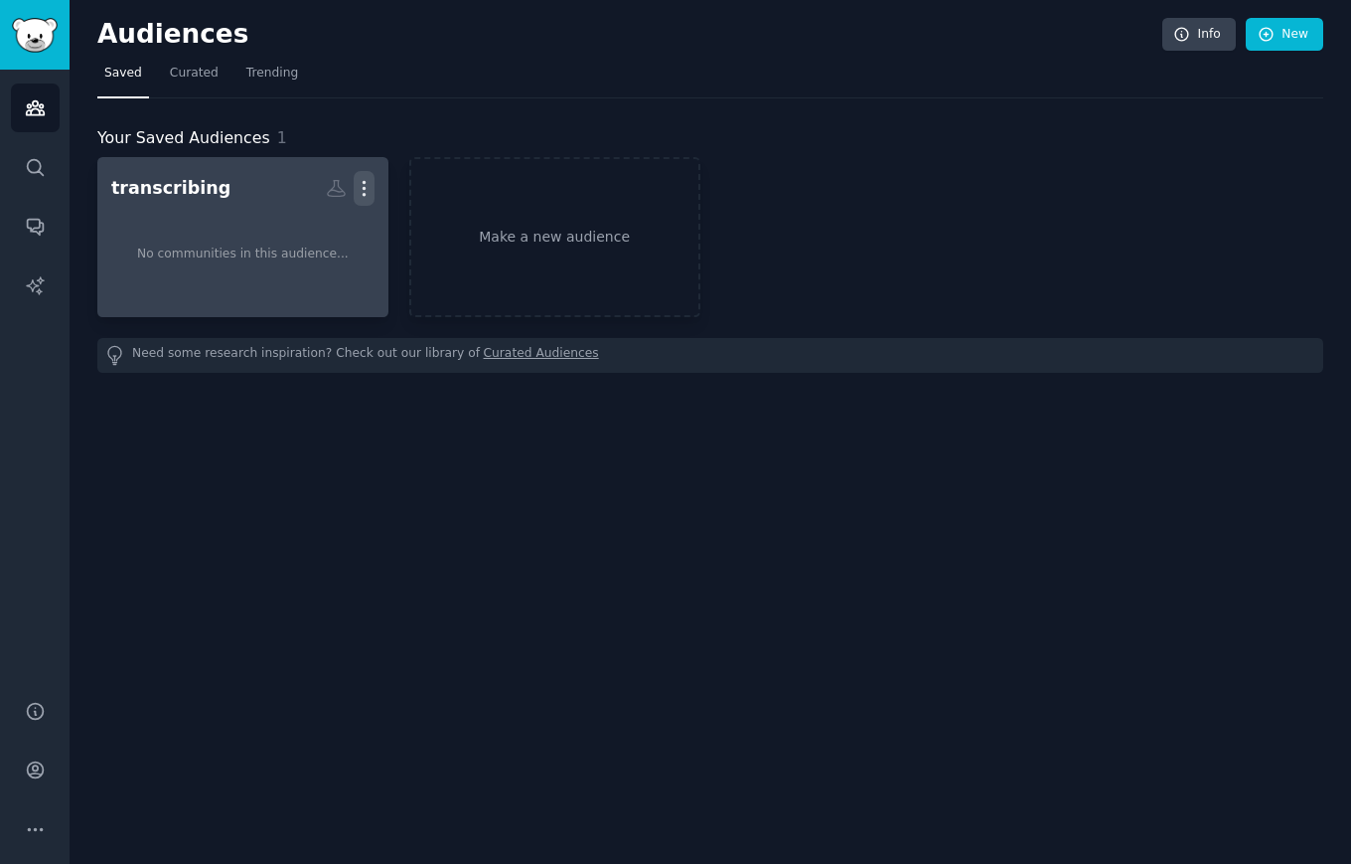
click at [367, 190] on icon "button" at bounding box center [364, 188] width 21 height 21
click at [324, 238] on p "Delete" at bounding box center [310, 230] width 46 height 21
